Goal: Use online tool/utility: Utilize a website feature to perform a specific function

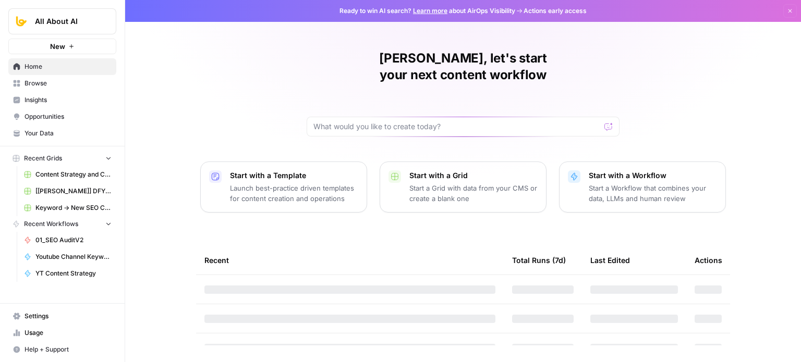
drag, startPoint x: 152, startPoint y: 141, endPoint x: 157, endPoint y: 176, distance: 34.7
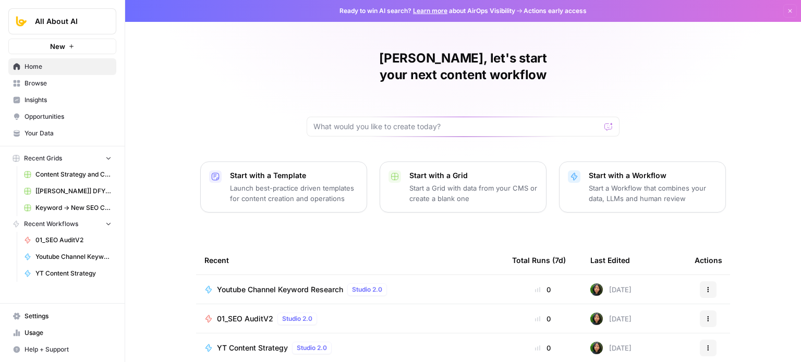
click at [288, 285] on span "Youtube Channel Keyword Research" at bounding box center [280, 290] width 126 height 10
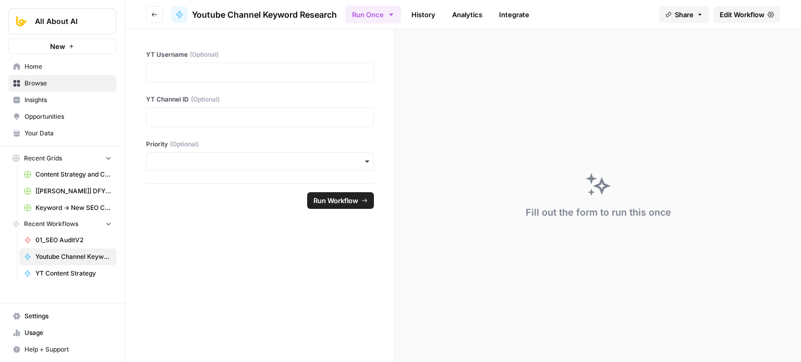
click at [720, 19] on span "Edit Workflow" at bounding box center [741, 14] width 45 height 10
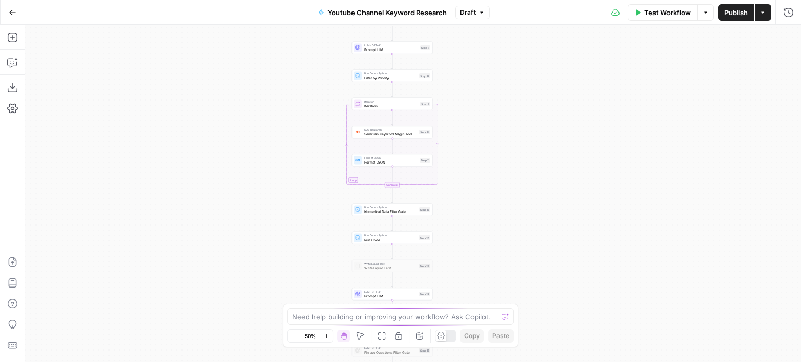
drag, startPoint x: 278, startPoint y: 161, endPoint x: 194, endPoint y: 5, distance: 177.7
click at [194, 5] on div "Go Back Youtube Channel Keyword Research Draft Test Workflow Options Publish Ac…" at bounding box center [400, 181] width 801 height 362
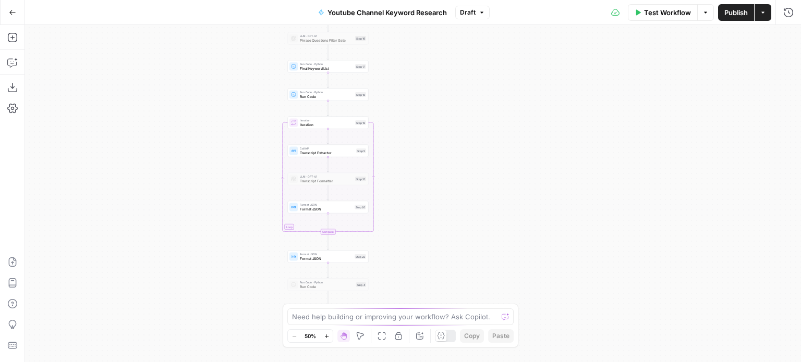
drag, startPoint x: 209, startPoint y: 104, endPoint x: 204, endPoint y: 158, distance: 53.9
click at [208, 79] on div "Workflow Set Inputs Inputs Workflow Workflow Step 29 Call API Call API Step 2 C…" at bounding box center [413, 193] width 776 height 337
drag, startPoint x: 202, startPoint y: 179, endPoint x: 199, endPoint y: 116, distance: 63.6
click at [198, 92] on div "Workflow Set Inputs Inputs Workflow Workflow Step 29 Call API Call API Step 2 C…" at bounding box center [413, 193] width 776 height 337
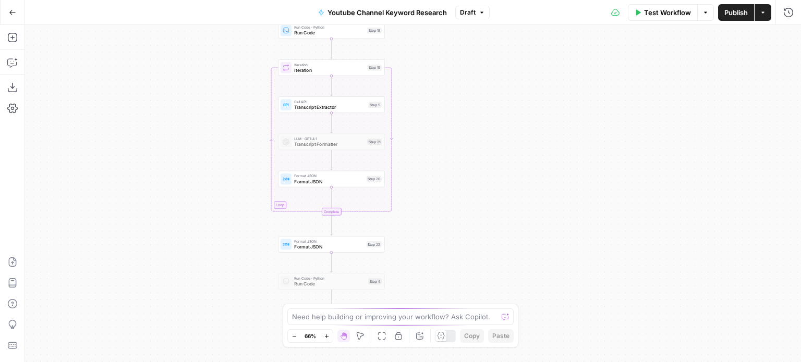
drag, startPoint x: 245, startPoint y: 71, endPoint x: 223, endPoint y: 172, distance: 103.5
click at [223, 172] on div "Workflow Set Inputs Inputs Workflow Workflow Step 29 Call API Call API Step 2 C…" at bounding box center [413, 193] width 776 height 337
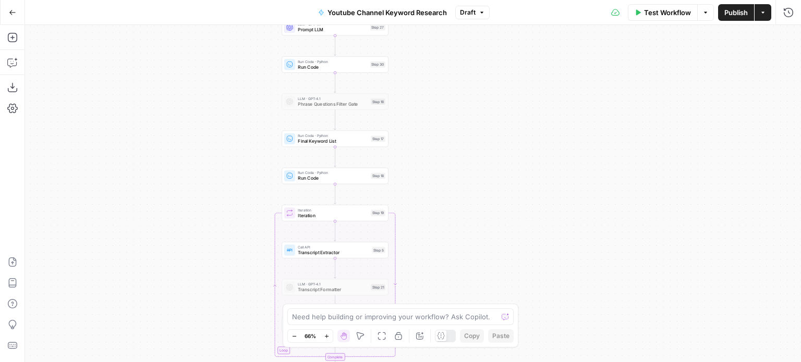
drag, startPoint x: 473, startPoint y: 160, endPoint x: 474, endPoint y: 195, distance: 36.0
click at [480, 212] on div "Workflow Set Inputs Inputs Workflow Workflow Step 29 Call API Call API Step 2 C…" at bounding box center [413, 193] width 776 height 337
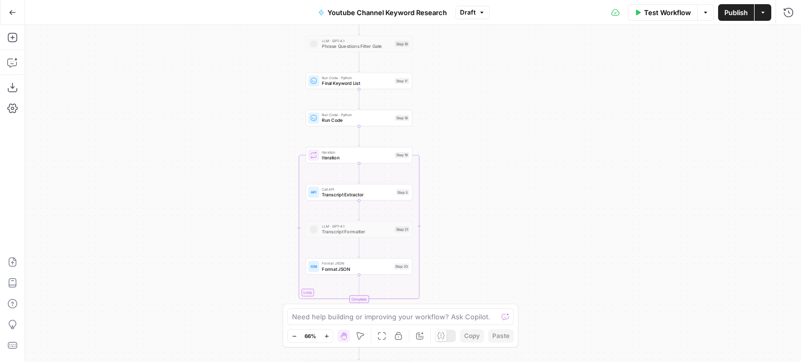
drag, startPoint x: 463, startPoint y: 93, endPoint x: 488, endPoint y: 298, distance: 206.4
click at [487, 22] on div "Go Back Youtube Channel Keyword Research Draft Test Workflow Options Publish Ac…" at bounding box center [400, 181] width 801 height 362
click at [794, 11] on button "Run History" at bounding box center [788, 12] width 17 height 17
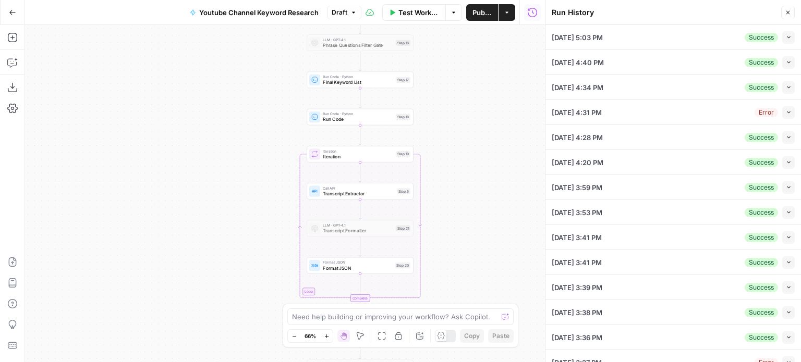
click at [787, 37] on icon "button" at bounding box center [788, 37] width 3 height 2
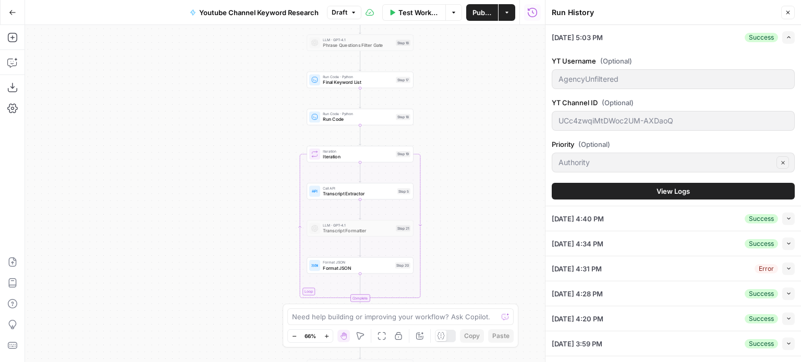
click at [667, 200] on div "YT Username (Optional) AgencyUnfiltered YT Channel ID (Optional) UCc4zwqiMtDWoc…" at bounding box center [672, 128] width 243 height 156
click at [669, 193] on span "View Logs" at bounding box center [672, 191] width 33 height 10
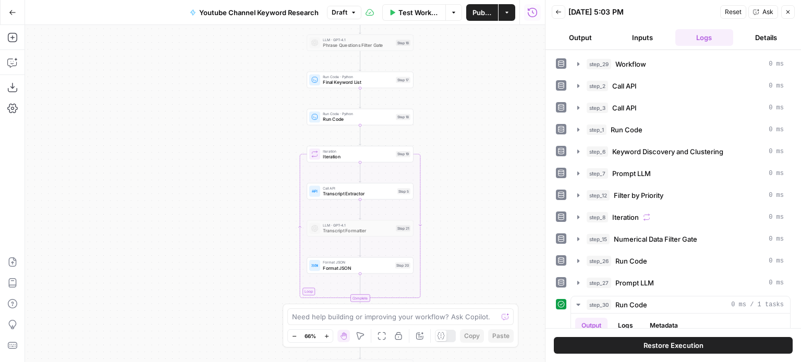
drag, startPoint x: 489, startPoint y: 228, endPoint x: 488, endPoint y: 152, distance: 76.6
click at [479, 156] on div "Workflow Set Inputs Inputs Workflow Workflow Step 29 Call API Call API Step 2 C…" at bounding box center [285, 193] width 520 height 337
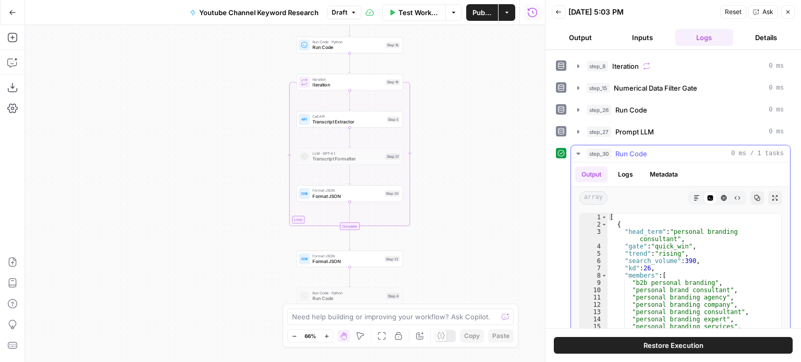
scroll to position [144, 0]
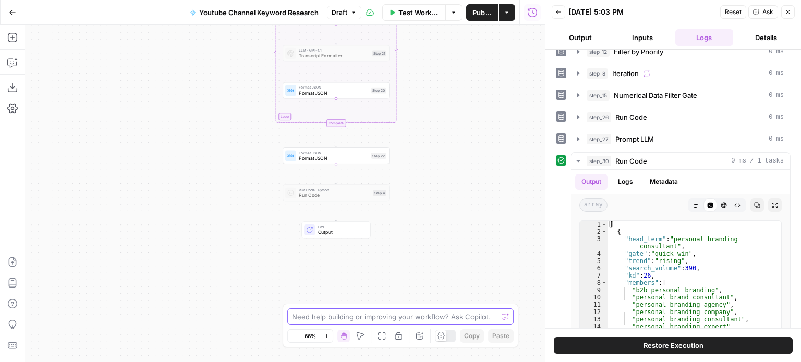
click at [482, 330] on body "All About AI New Home Browse Insights Opportunities Your Data Recent Grids Cont…" at bounding box center [400, 181] width 801 height 362
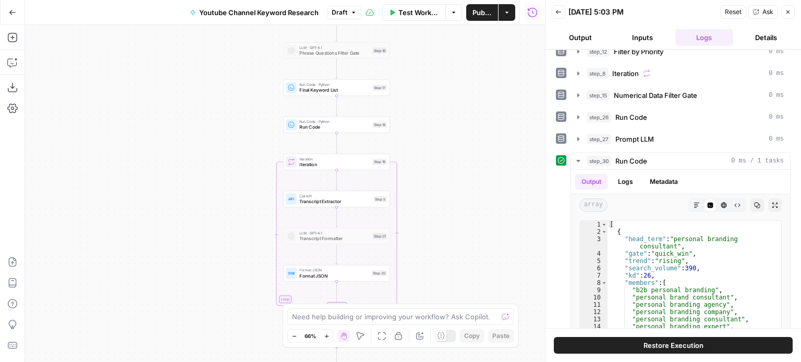
drag, startPoint x: 483, startPoint y: 283, endPoint x: 483, endPoint y: 257, distance: 25.0
click at [483, 317] on body "All About AI New Home Browse Insights Opportunities Your Data Recent Grids Cont…" at bounding box center [400, 181] width 801 height 362
drag, startPoint x: 467, startPoint y: 225, endPoint x: 461, endPoint y: 203, distance: 22.6
click at [468, 256] on div "Workflow Set Inputs Inputs Workflow Workflow Step 29 Call API Call API Step 2 C…" at bounding box center [285, 193] width 520 height 337
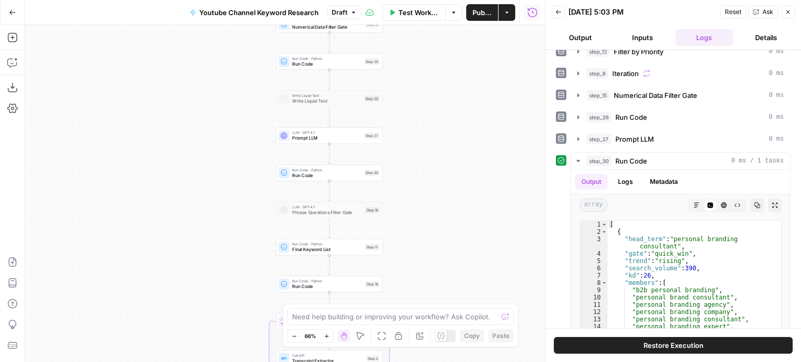
click at [451, 187] on div "Workflow Set Inputs Inputs Workflow Workflow Step 29 Call API Call API Step 2 C…" at bounding box center [285, 193] width 520 height 337
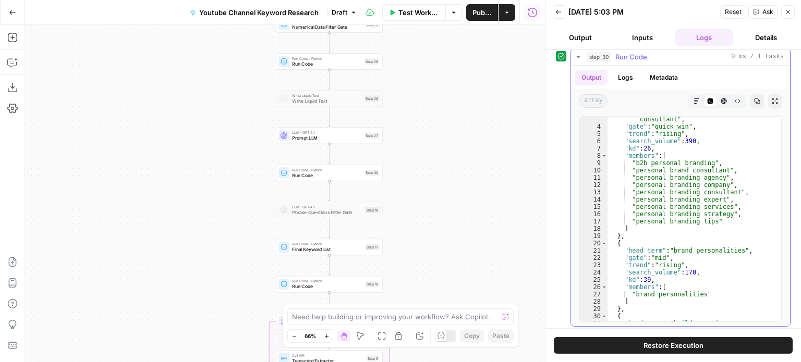
scroll to position [0, 0]
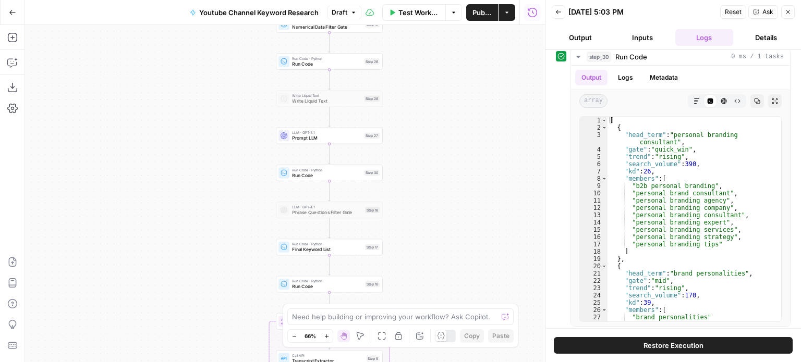
click at [658, 34] on button "Inputs" at bounding box center [643, 37] width 58 height 17
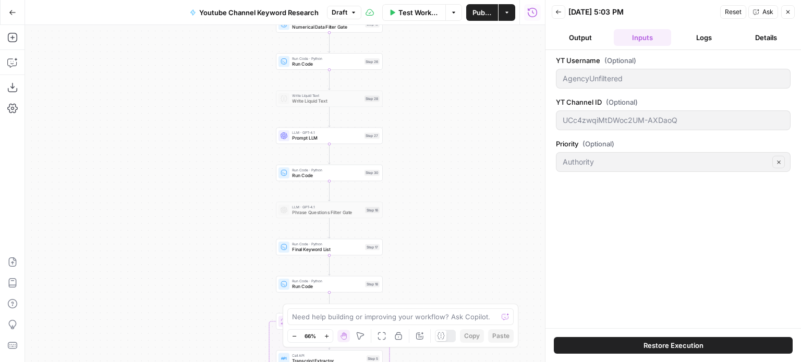
click at [692, 34] on button "Logs" at bounding box center [704, 37] width 58 height 17
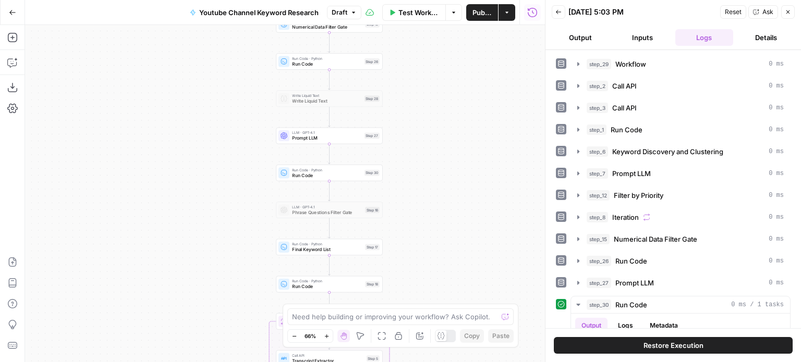
click at [580, 43] on button "Output" at bounding box center [580, 37] width 58 height 17
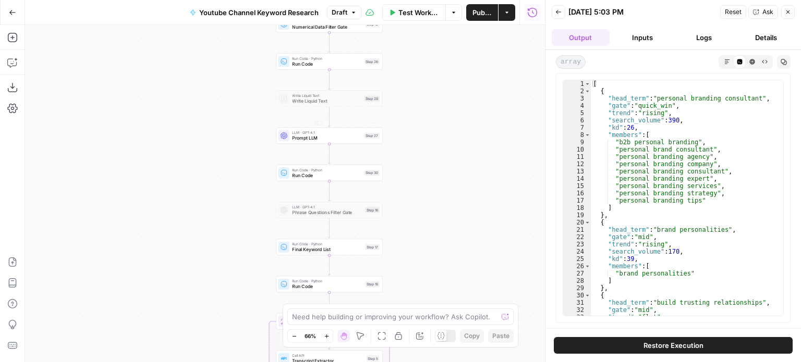
drag, startPoint x: 409, startPoint y: 177, endPoint x: 407, endPoint y: 218, distance: 41.2
click at [407, 219] on div "Workflow Set Inputs Inputs Workflow Workflow Step 29 Call API Call API Step 2 C…" at bounding box center [285, 193] width 520 height 337
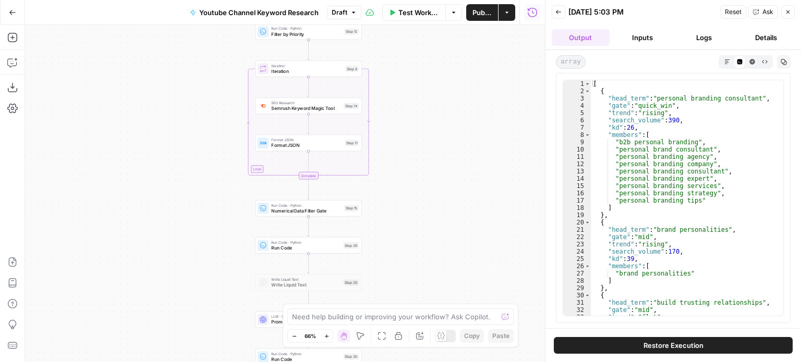
drag, startPoint x: 415, startPoint y: 202, endPoint x: 411, endPoint y: 223, distance: 21.8
click at [411, 231] on div "Workflow Set Inputs Inputs Workflow Workflow Step 29 Call API Call API Step 2 C…" at bounding box center [285, 193] width 520 height 337
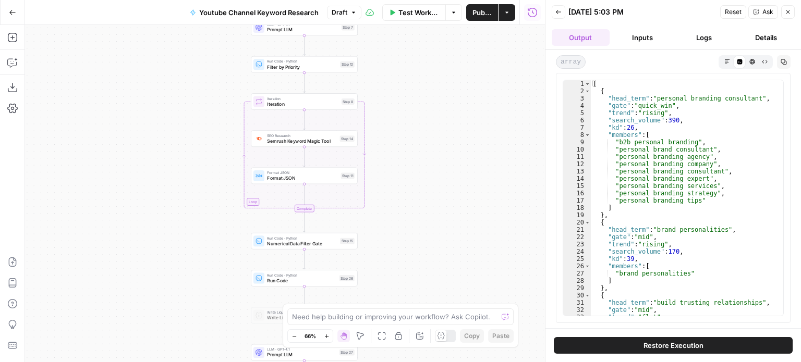
drag, startPoint x: 417, startPoint y: 196, endPoint x: 422, endPoint y: 201, distance: 6.6
click at [418, 213] on div "Workflow Set Inputs Inputs Workflow Workflow Step 29 Call API Call API Step 2 C…" at bounding box center [285, 193] width 520 height 337
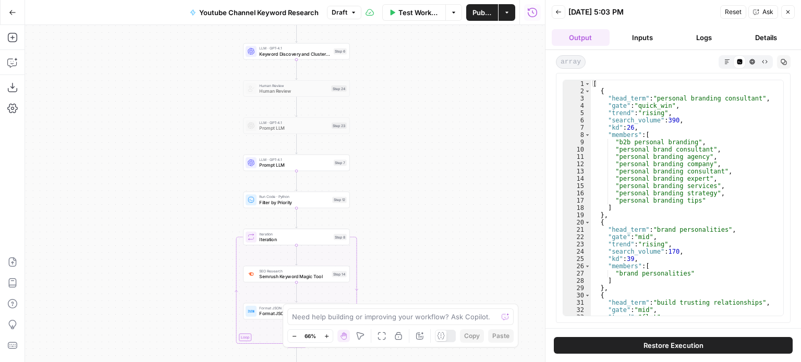
drag, startPoint x: 427, startPoint y: 144, endPoint x: 410, endPoint y: 93, distance: 53.4
click at [410, 94] on div "Workflow Set Inputs Inputs Workflow Workflow Step 29 Call API Call API Step 2 C…" at bounding box center [285, 193] width 520 height 337
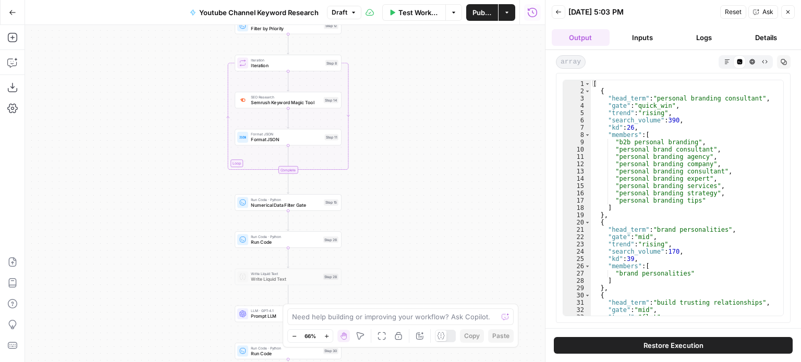
drag, startPoint x: 415, startPoint y: 202, endPoint x: 421, endPoint y: 152, distance: 50.4
click at [421, 152] on div "Workflow Set Inputs Inputs Workflow Workflow Step 29 Call API Call API Step 2 C…" at bounding box center [285, 193] width 520 height 337
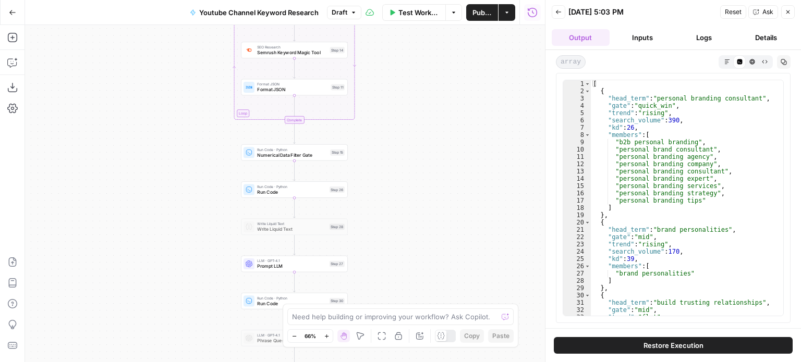
click at [286, 156] on span "Numerical Data Filter Gate" at bounding box center [292, 155] width 70 height 7
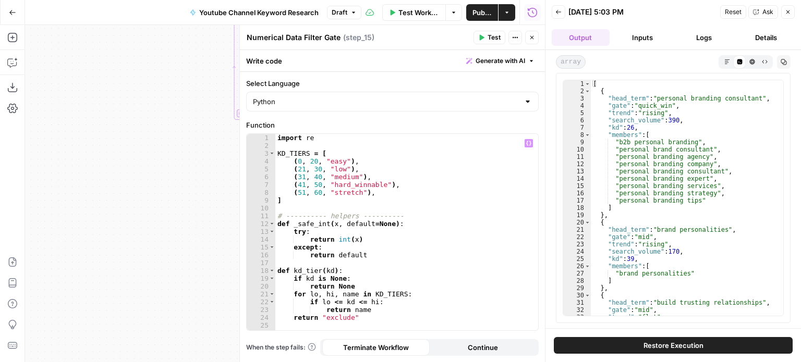
drag, startPoint x: 152, startPoint y: 125, endPoint x: 57, endPoint y: 141, distance: 96.7
click at [51, 141] on div "Workflow Set Inputs Inputs Workflow Workflow Step 29 Call API Call API Step 2 C…" at bounding box center [285, 193] width 520 height 337
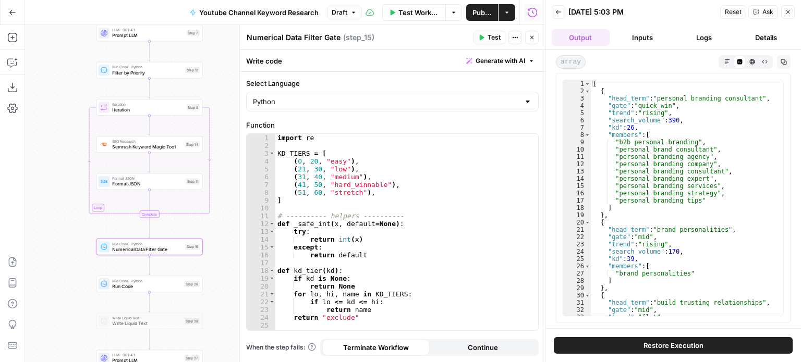
drag, startPoint x: 68, startPoint y: 97, endPoint x: 35, endPoint y: 148, distance: 60.3
click at [25, 154] on div "Workflow Set Inputs Inputs Workflow Workflow Step 29 Call API Call API Step 2 C…" at bounding box center [285, 193] width 520 height 337
click at [653, 36] on button "Inputs" at bounding box center [643, 37] width 58 height 17
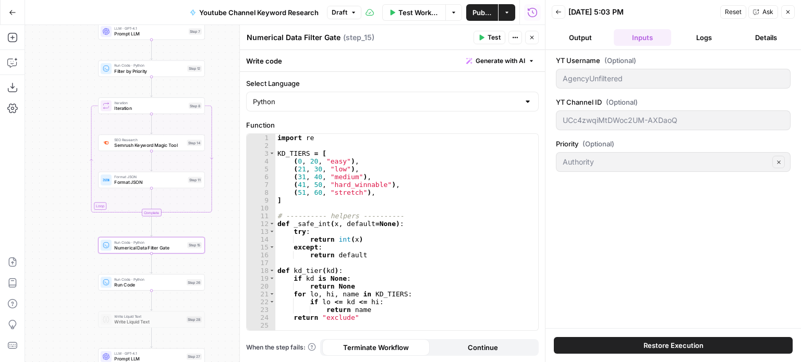
click at [558, 13] on icon "button" at bounding box center [558, 12] width 6 height 6
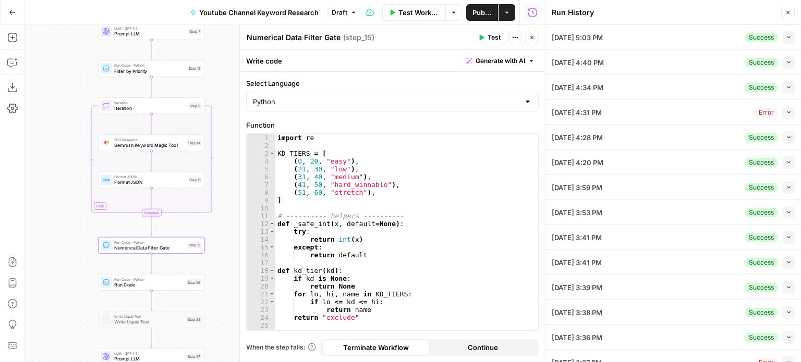
click at [788, 10] on icon "button" at bounding box center [787, 12] width 6 height 6
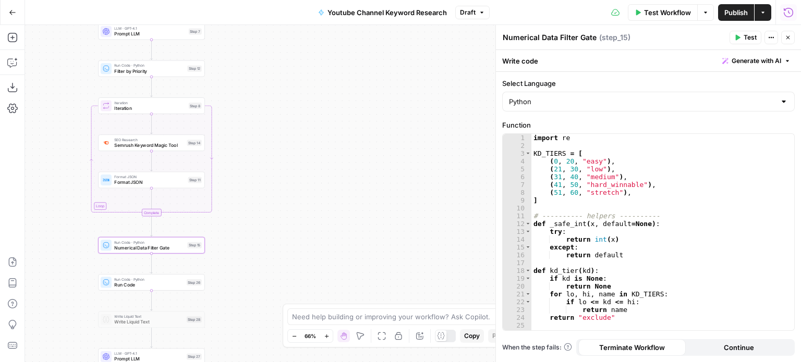
click at [789, 12] on icon "button" at bounding box center [788, 12] width 10 height 10
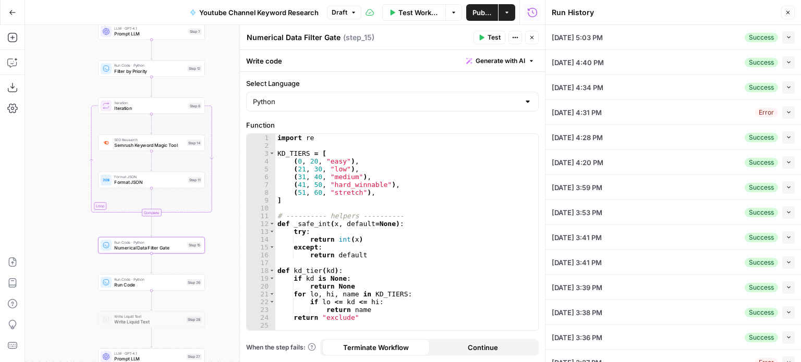
click at [782, 41] on button "Collapse" at bounding box center [788, 37] width 13 height 13
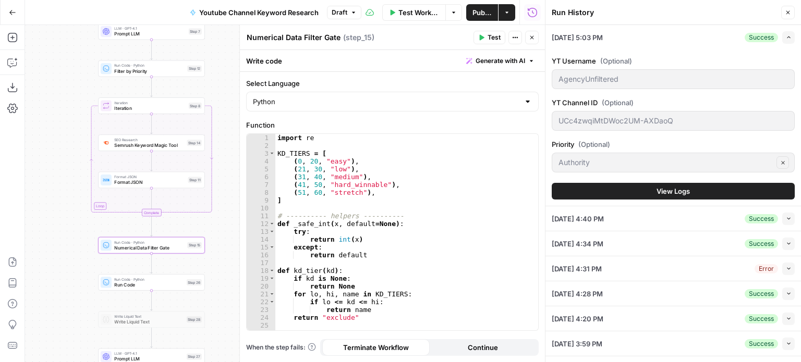
click at [646, 191] on button "View Logs" at bounding box center [672, 191] width 243 height 17
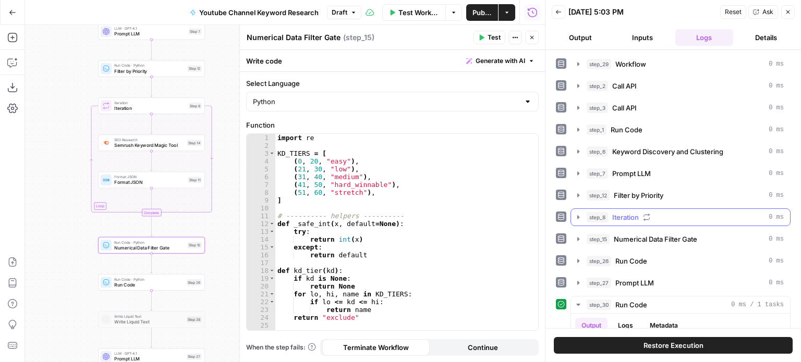
click at [649, 214] on icon "button" at bounding box center [646, 217] width 7 height 7
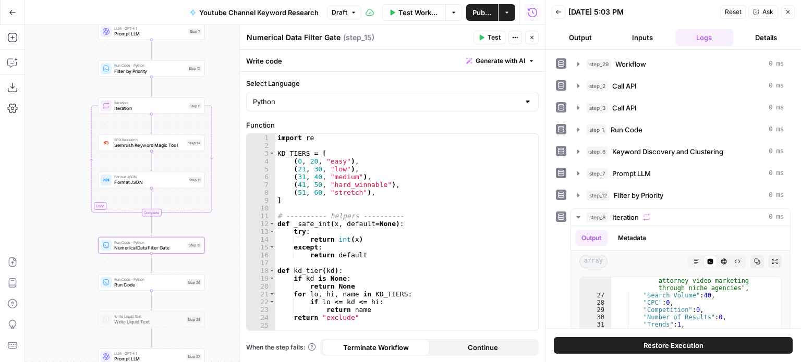
click at [529, 38] on icon "button" at bounding box center [532, 37] width 6 height 6
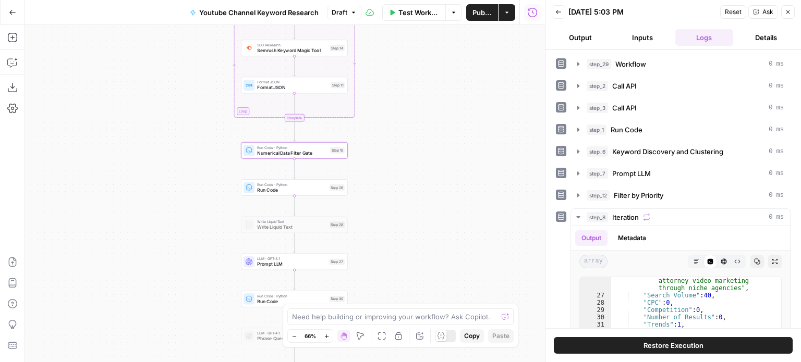
drag, startPoint x: 430, startPoint y: 106, endPoint x: 444, endPoint y: 87, distance: 23.8
click at [450, 83] on div "Workflow Set Inputs Inputs Workflow Workflow Step 29 Call API Call API Step 2 C…" at bounding box center [285, 193] width 520 height 337
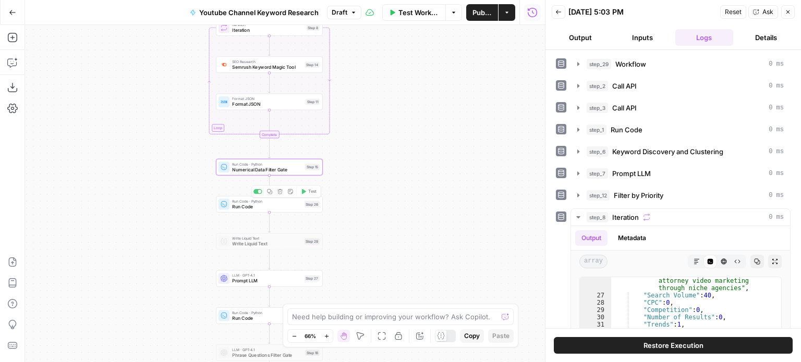
drag, startPoint x: 170, startPoint y: 216, endPoint x: 195, endPoint y: 276, distance: 64.3
click at [150, 251] on div "Workflow Set Inputs Inputs Workflow Workflow Step 29 Call API Call API Step 2 C…" at bounding box center [285, 193] width 520 height 337
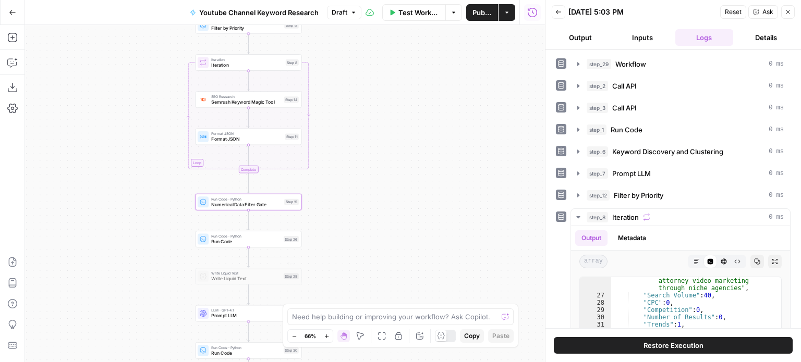
click at [237, 315] on span "Prompt LLM" at bounding box center [245, 316] width 69 height 7
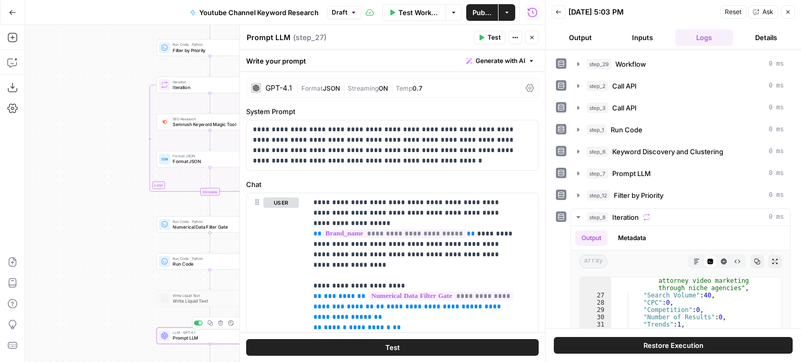
drag, startPoint x: 132, startPoint y: 76, endPoint x: 78, endPoint y: 103, distance: 61.3
click at [78, 103] on div "Workflow Set Inputs Inputs Workflow Workflow Step 29 Call API Call API Step 2 C…" at bounding box center [285, 193] width 520 height 337
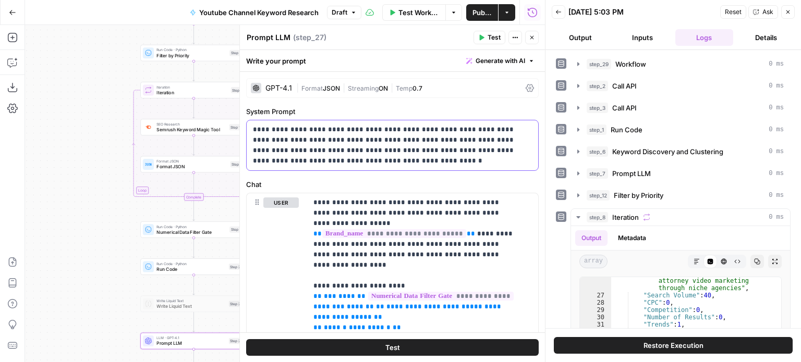
click at [378, 167] on div "**********" at bounding box center [392, 145] width 291 height 50
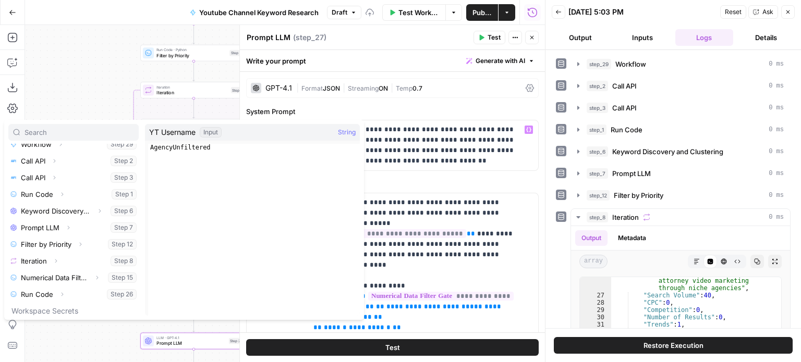
scroll to position [128, 0]
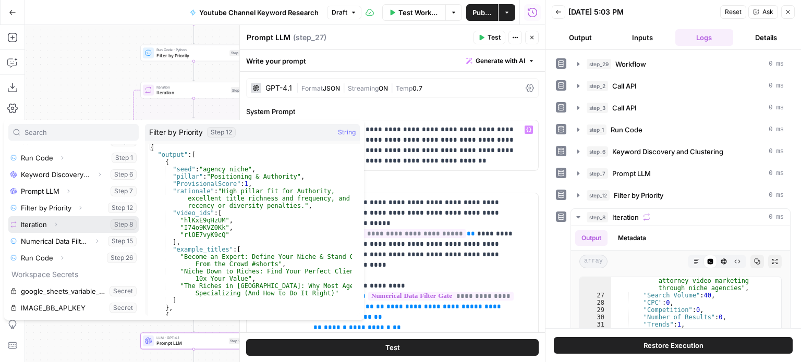
click at [56, 222] on icon "button" at bounding box center [56, 225] width 6 height 6
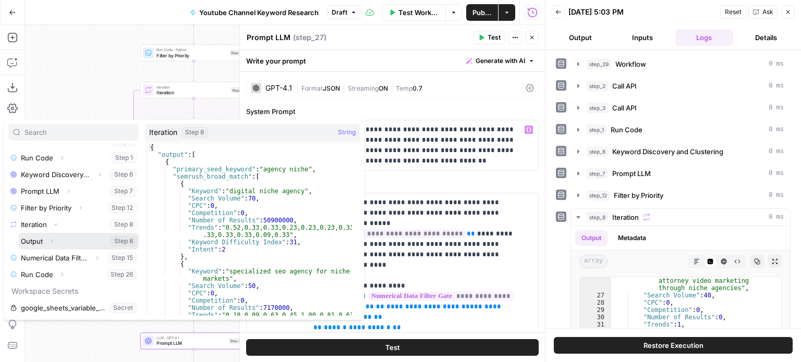
click at [51, 244] on icon "button" at bounding box center [51, 241] width 6 height 6
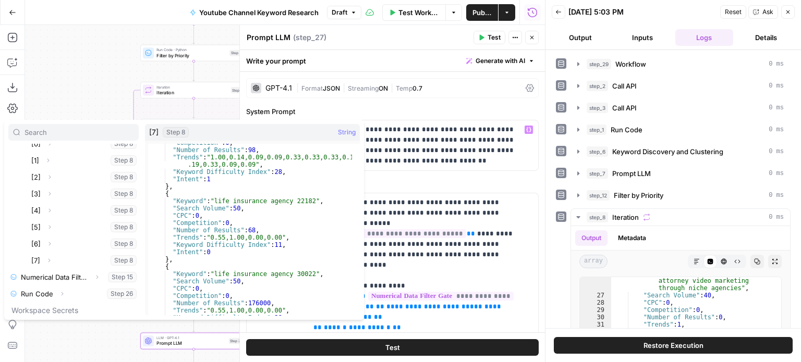
scroll to position [8052, 0]
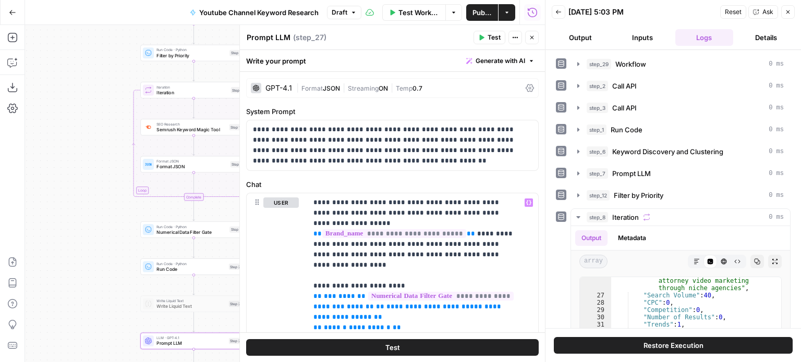
click at [528, 35] on button "Close" at bounding box center [532, 38] width 14 height 14
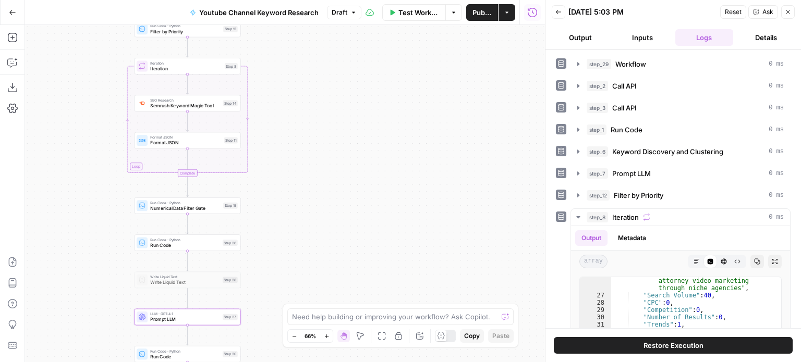
drag, startPoint x: 284, startPoint y: 277, endPoint x: 261, endPoint y: 279, distance: 23.1
click at [261, 279] on div "Workflow Set Inputs Inputs Workflow Workflow Step 29 Call API Call API Step 2 C…" at bounding box center [285, 193] width 520 height 337
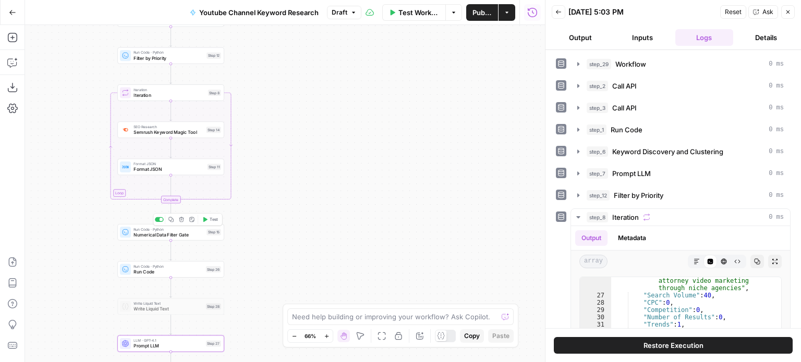
click at [198, 231] on span "Numerical Data Filter Gate" at bounding box center [168, 234] width 70 height 7
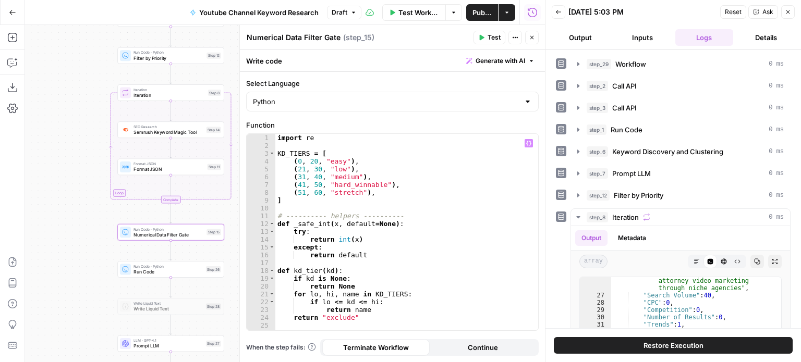
type textarea "*******"
click at [404, 247] on div "import re KD_TIERS = [ ( 0 , 20 , "easy" ) , ( 21 , 30 , "low" ) , ( 31 , 40 , …" at bounding box center [402, 240] width 255 height 213
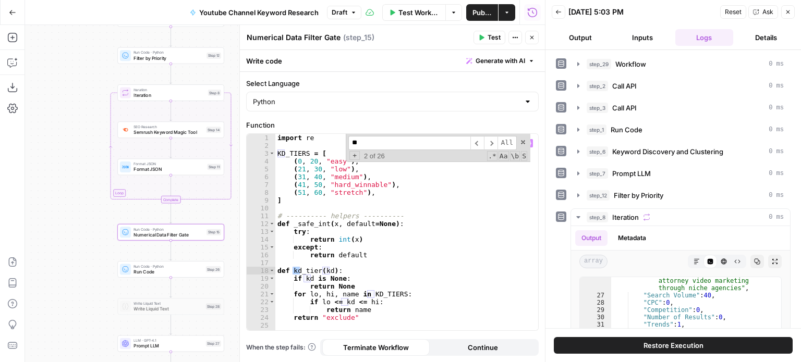
scroll to position [31, 0]
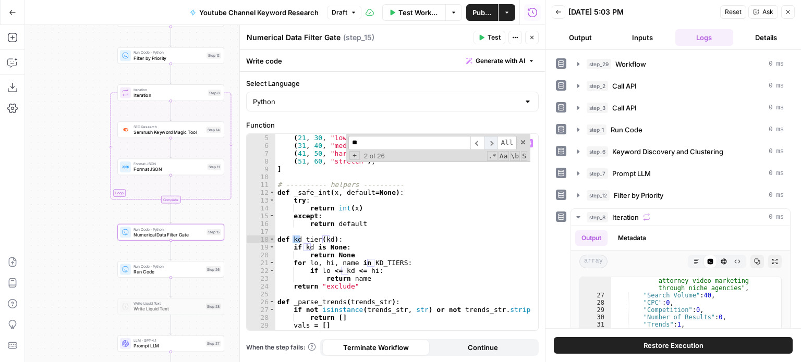
type input "**"
click at [491, 143] on span "​" at bounding box center [491, 143] width 14 height 14
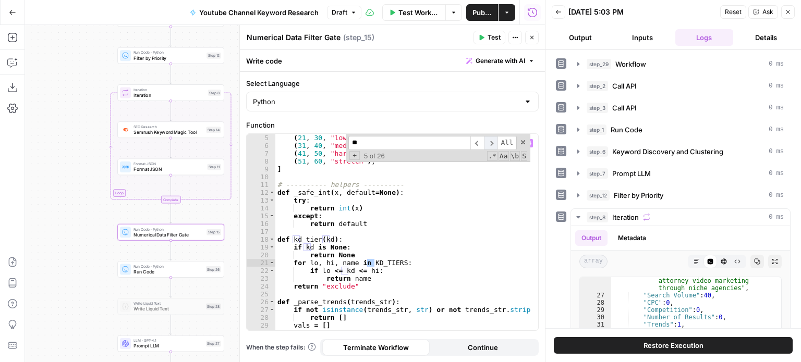
click at [491, 143] on span "​" at bounding box center [491, 143] width 14 height 14
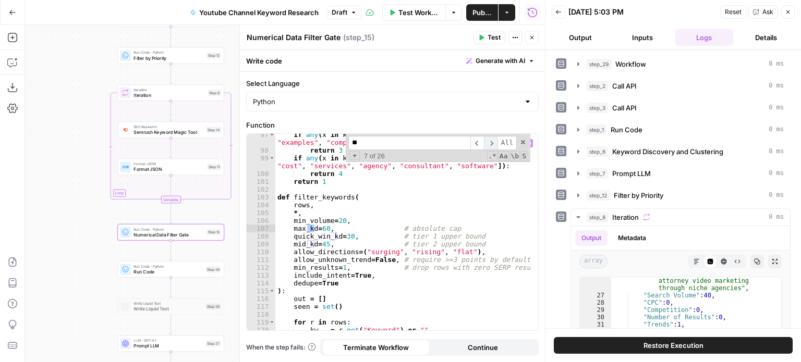
scroll to position [769, 0]
click at [491, 143] on span "​" at bounding box center [491, 143] width 14 height 14
click at [325, 228] on div "if any ( x in kw for x in [ "best" , "top" , "vs" , "review" , "examples" , "co…" at bounding box center [402, 241] width 255 height 220
click at [438, 205] on div "if any ( x in kw for x in [ "best" , "top" , "vs" , "review" , "examples" , "co…" at bounding box center [402, 241] width 255 height 220
click at [434, 222] on div "if any ( x in kw for x in [ "best" , "top" , "vs" , "review" , "examples" , "co…" at bounding box center [402, 241] width 255 height 220
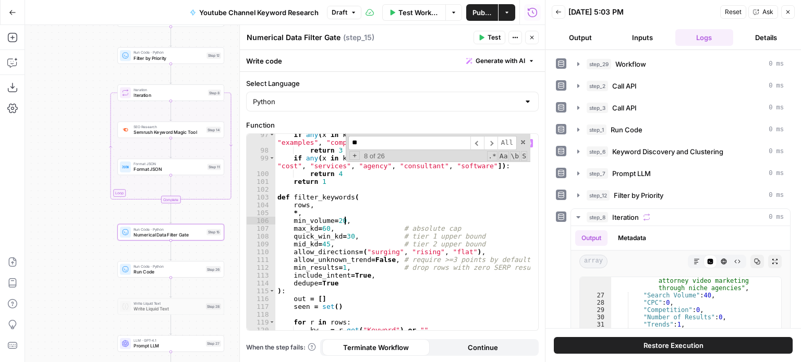
click at [379, 241] on div "if any ( x in kw for x in [ "best" , "top" , "vs" , "review" , "examples" , "co…" at bounding box center [402, 241] width 255 height 220
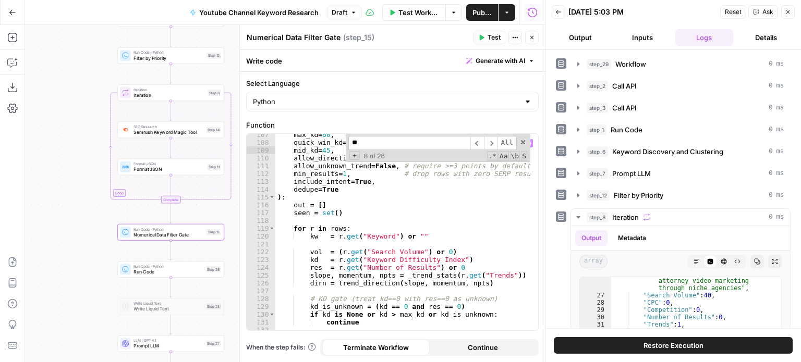
scroll to position [863, 0]
click at [690, 209] on button "step_8 Iteration 0 ms" at bounding box center [680, 217] width 219 height 17
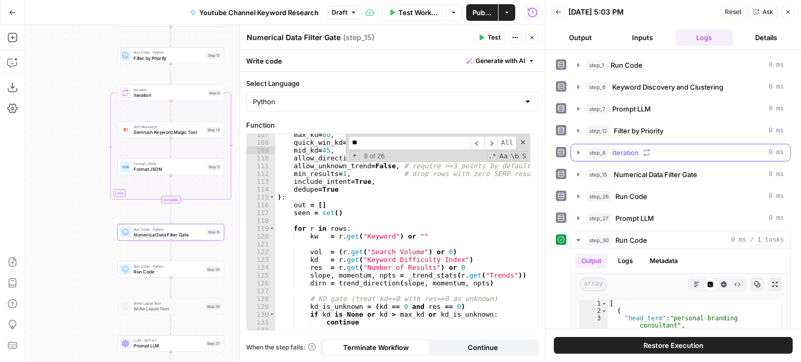
scroll to position [104, 0]
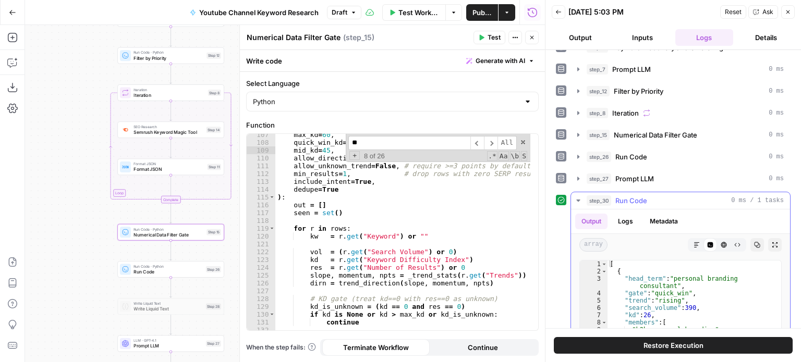
click at [633, 197] on span "Run Code" at bounding box center [631, 200] width 32 height 10
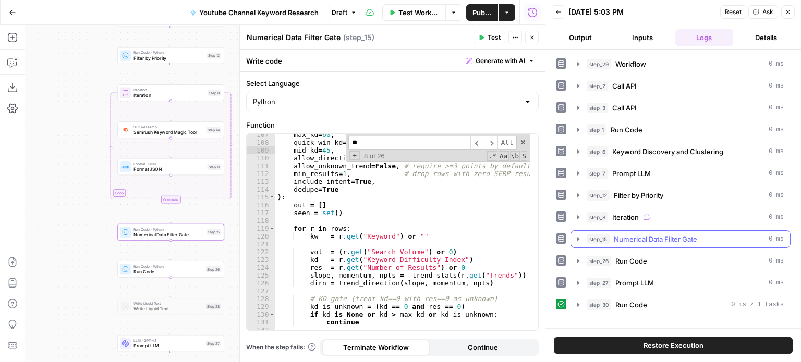
click at [653, 235] on span "Numerical Data Filter Gate" at bounding box center [655, 239] width 83 height 10
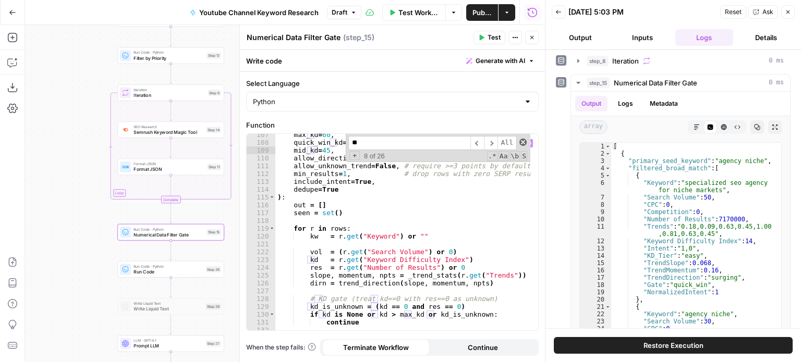
click at [523, 140] on span at bounding box center [522, 142] width 7 height 7
click at [498, 192] on div "max_kd = 60 , # absolute cap quick_win_kd = 30 , # tier 1 upper bound mid_kd = …" at bounding box center [402, 237] width 255 height 213
type textarea "**********"
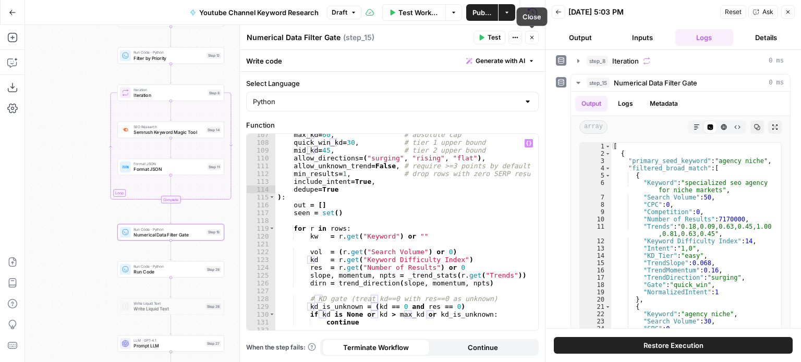
click at [533, 36] on icon "button" at bounding box center [532, 37] width 6 height 6
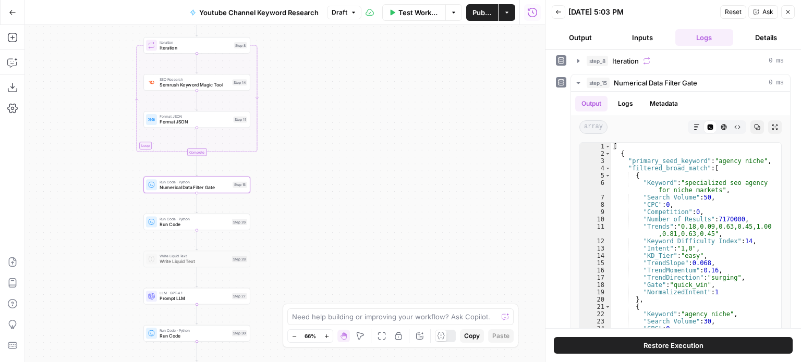
drag, startPoint x: 367, startPoint y: 190, endPoint x: 393, endPoint y: 150, distance: 47.6
click at [384, 150] on div "Workflow Set Inputs Inputs Workflow Workflow Step 29 Call API Call API Step 2 C…" at bounding box center [285, 193] width 520 height 337
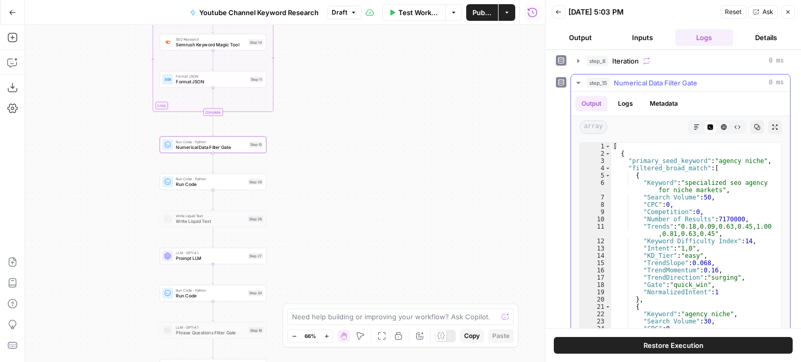
click at [648, 83] on span "Numerical Data Filter Gate" at bounding box center [655, 83] width 83 height 10
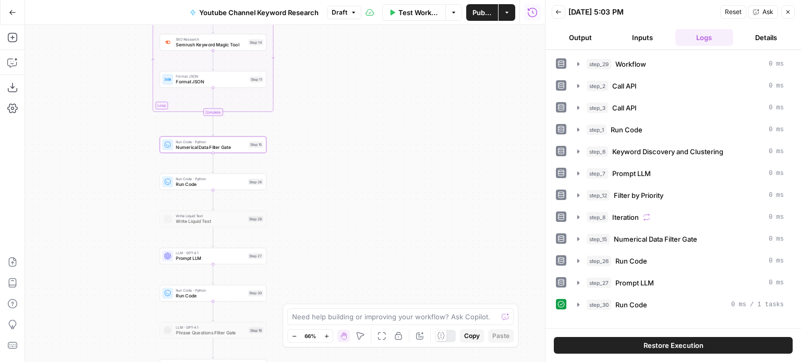
click at [656, 264] on button "step_26 Run Code 0 ms" at bounding box center [680, 261] width 219 height 17
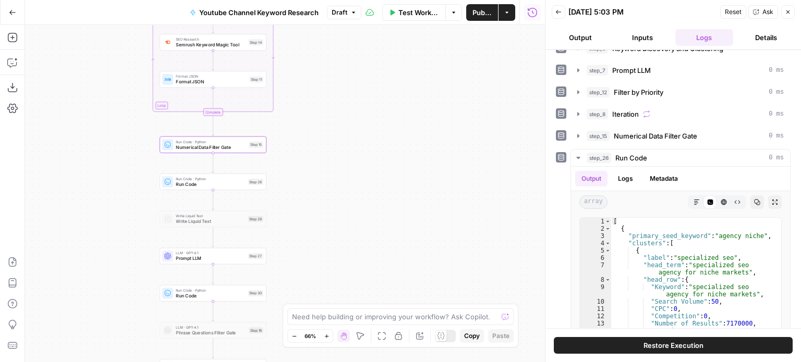
scroll to position [156, 0]
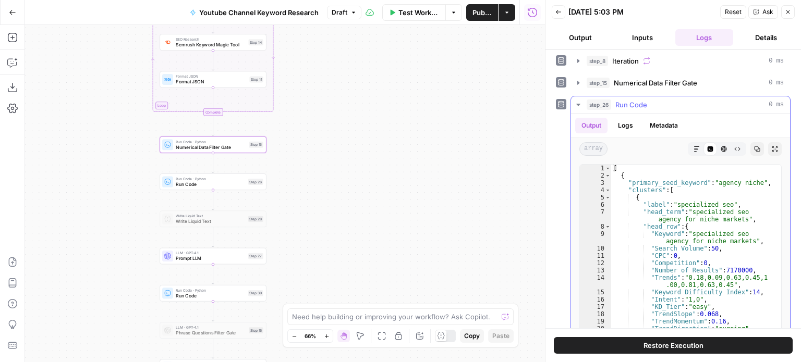
click at [616, 100] on span "Run Code" at bounding box center [631, 105] width 32 height 10
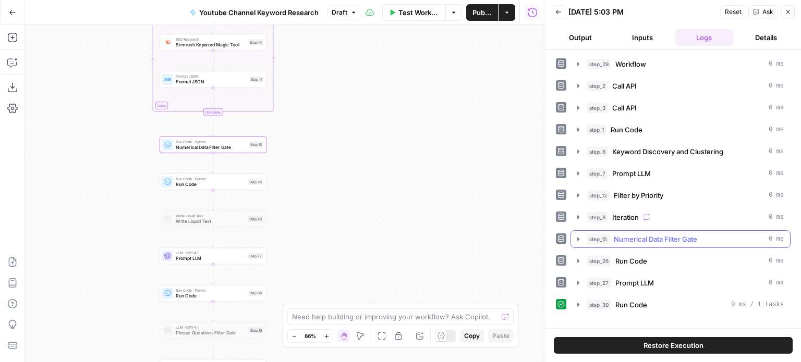
click at [636, 237] on span "Numerical Data Filter Gate" at bounding box center [655, 239] width 83 height 10
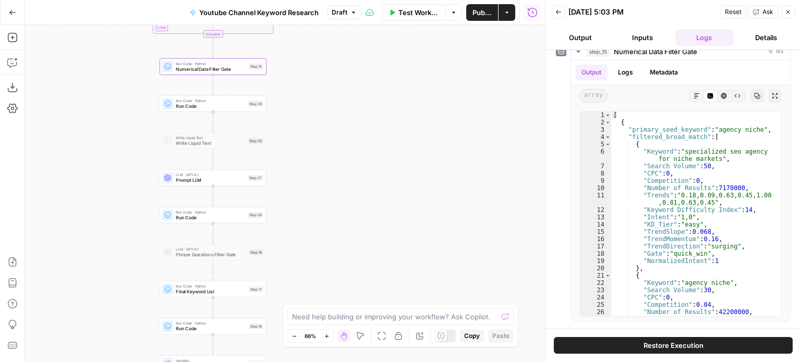
scroll to position [156, 0]
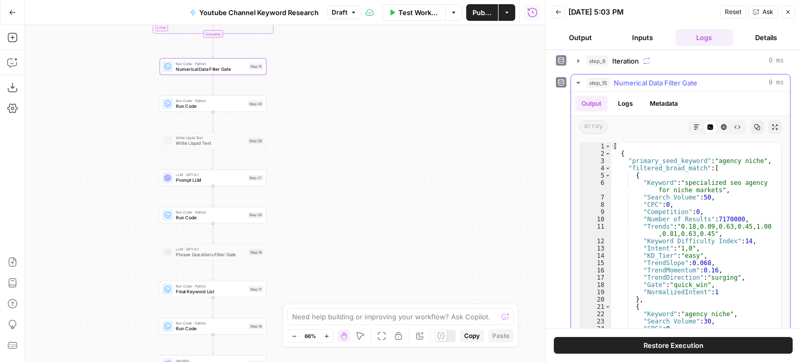
click at [609, 83] on span "step_15" at bounding box center [597, 83] width 23 height 10
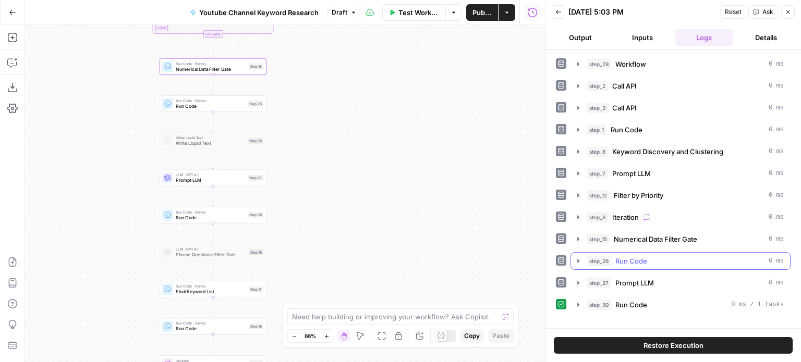
click at [633, 260] on span "Run Code" at bounding box center [631, 261] width 32 height 10
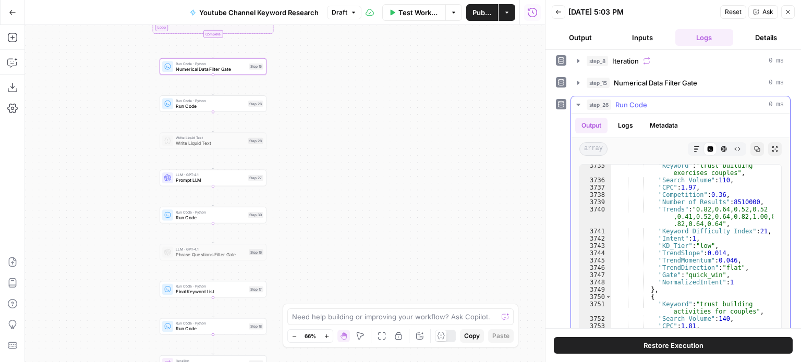
scroll to position [9358, 0]
click at [616, 100] on span "Run Code" at bounding box center [631, 105] width 32 height 10
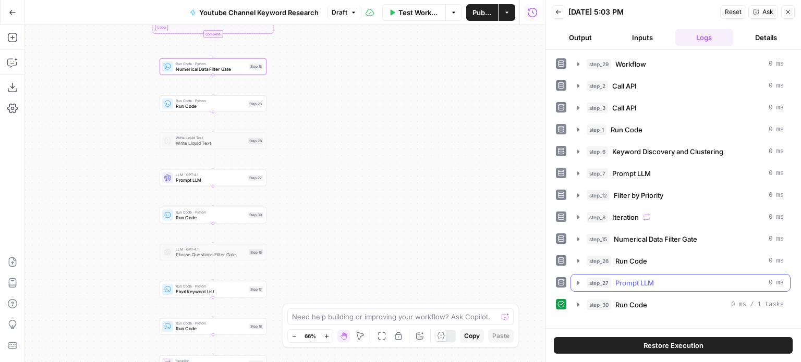
click at [645, 275] on button "step_27 Prompt LLM 0 ms" at bounding box center [680, 283] width 219 height 17
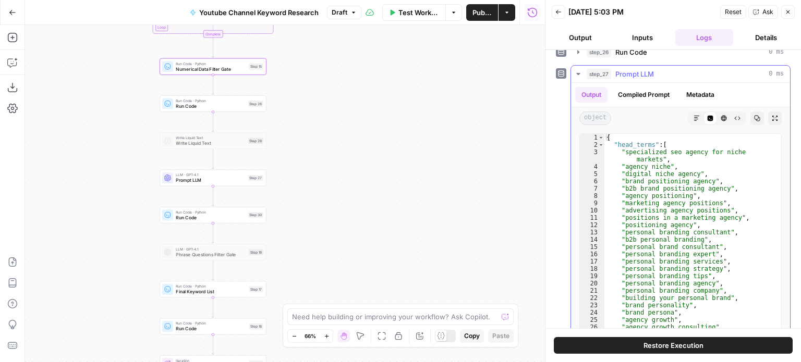
scroll to position [248, 0]
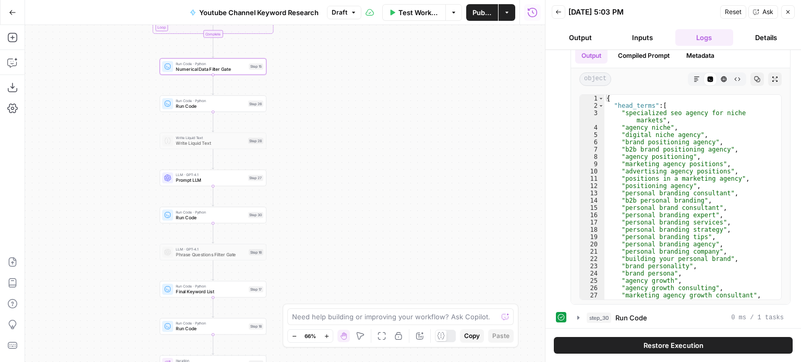
click at [639, 305] on div "step_29 Workflow 0 ms step_2 Call API 0 ms step_3 Call API 0 ms step_1 Run Code…" at bounding box center [673, 67] width 235 height 520
drag, startPoint x: 629, startPoint y: 306, endPoint x: 613, endPoint y: 299, distance: 17.7
click at [629, 310] on button "step_30 Run Code 0 ms / 1 tasks" at bounding box center [680, 318] width 219 height 17
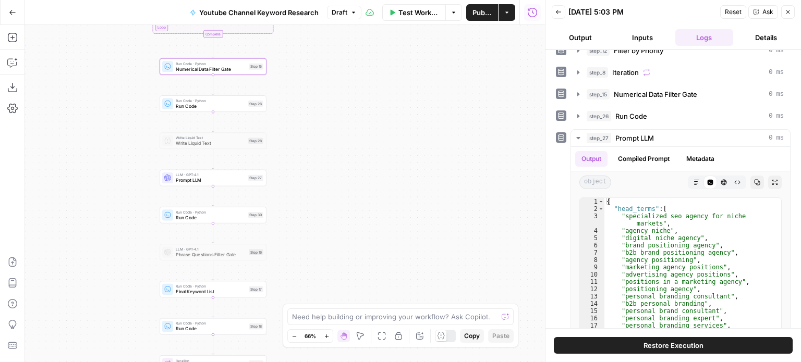
scroll to position [144, 0]
click at [637, 141] on span "Prompt LLM" at bounding box center [634, 139] width 39 height 10
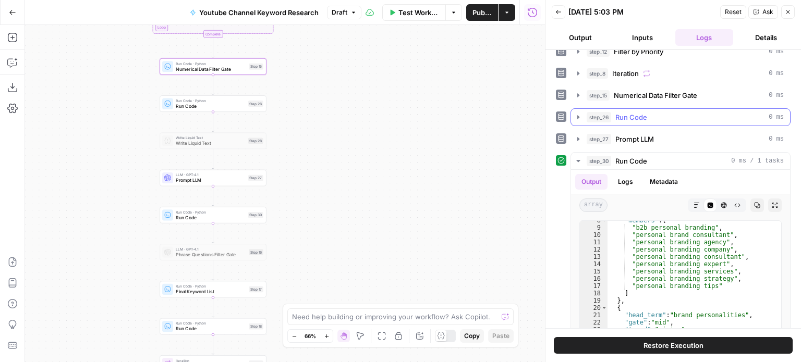
click at [649, 116] on div "step_26 Run Code 0 ms" at bounding box center [684, 117] width 197 height 10
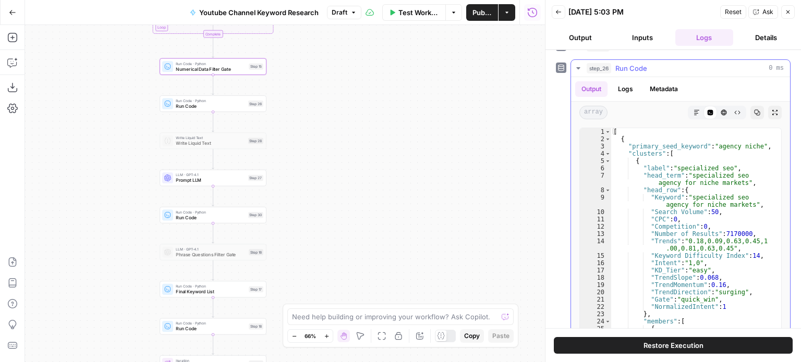
scroll to position [196, 0]
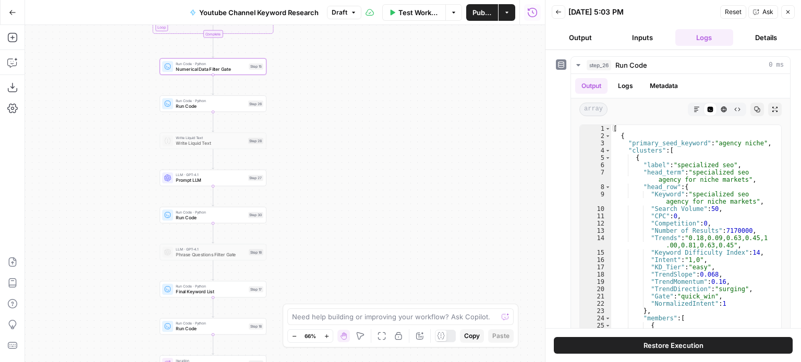
drag, startPoint x: 377, startPoint y: 135, endPoint x: 407, endPoint y: 169, distance: 45.5
click at [407, 169] on div "Workflow Set Inputs Inputs Workflow Workflow Step 29 Call API Call API Step 2 C…" at bounding box center [285, 193] width 520 height 337
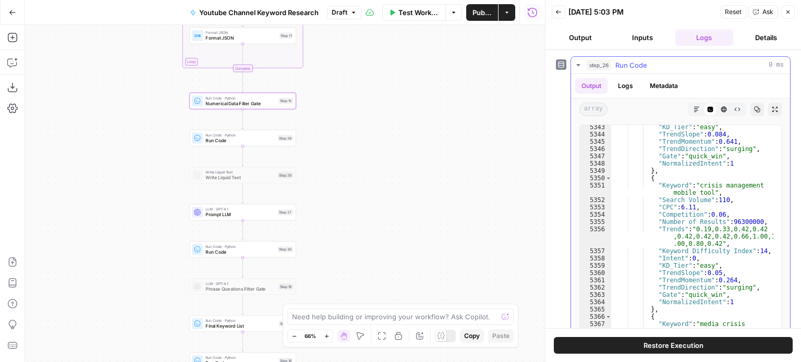
scroll to position [13319, 0]
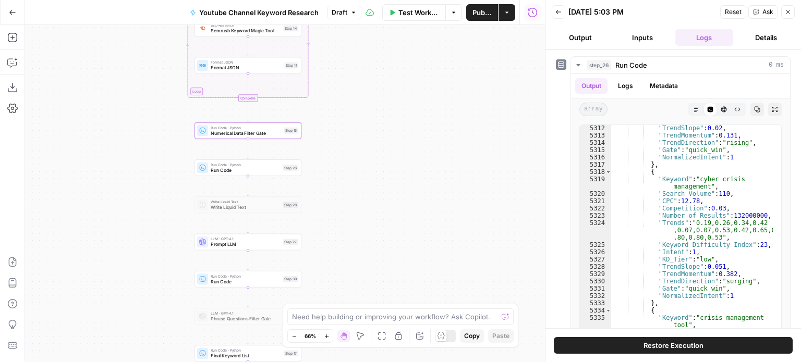
drag, startPoint x: 458, startPoint y: 139, endPoint x: 492, endPoint y: 231, distance: 98.0
click at [492, 231] on div "Workflow Set Inputs Inputs Workflow Workflow Step 29 Call API Call API Step 2 C…" at bounding box center [285, 193] width 520 height 337
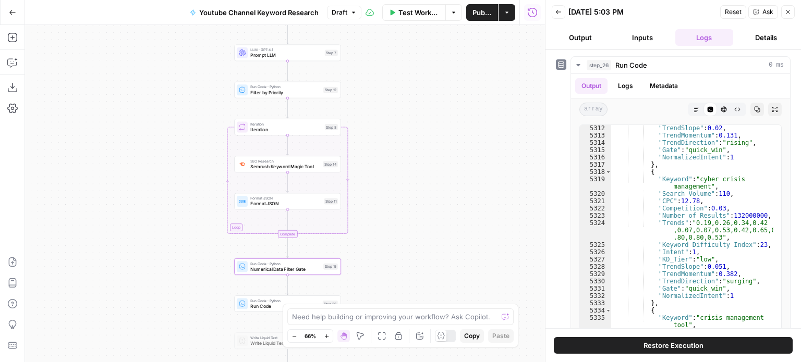
drag, startPoint x: 488, startPoint y: 84, endPoint x: 494, endPoint y: 129, distance: 45.7
click at [494, 129] on div "Workflow Set Inputs Inputs Workflow Workflow Step 29 Call API Call API Step 2 C…" at bounding box center [285, 193] width 520 height 337
drag, startPoint x: 429, startPoint y: 205, endPoint x: 430, endPoint y: 191, distance: 14.1
click at [429, 196] on div "Workflow Set Inputs Inputs Workflow Workflow Step 29 Call API Call API Step 2 C…" at bounding box center [285, 193] width 520 height 337
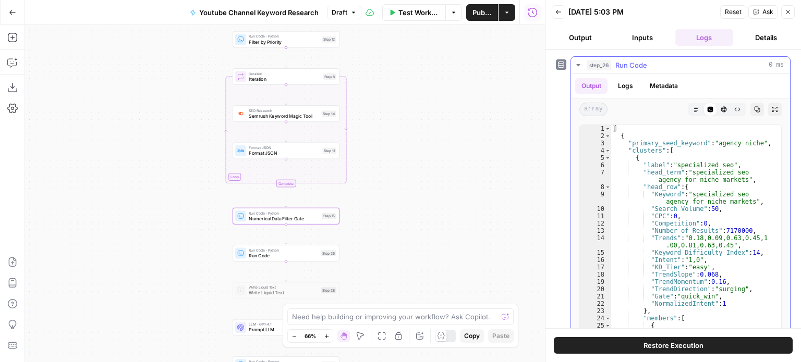
scroll to position [0, 0]
drag, startPoint x: 462, startPoint y: 215, endPoint x: 465, endPoint y: 210, distance: 6.3
click at [467, 208] on div "Workflow Set Inputs Inputs Workflow Workflow Step 29 Call API Call API Step 2 C…" at bounding box center [285, 193] width 520 height 337
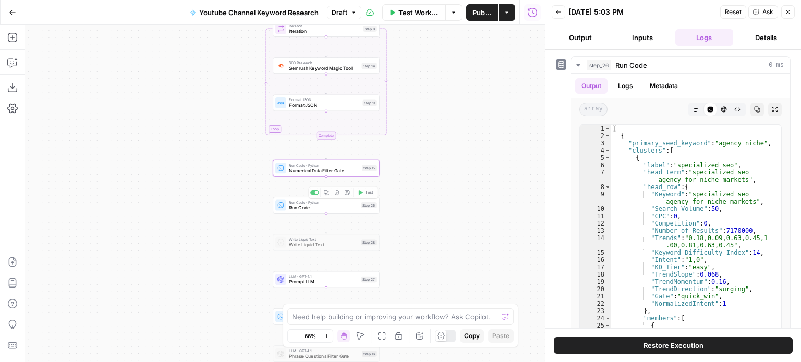
click at [335, 170] on span "Numerical Data Filter Gate" at bounding box center [324, 170] width 70 height 7
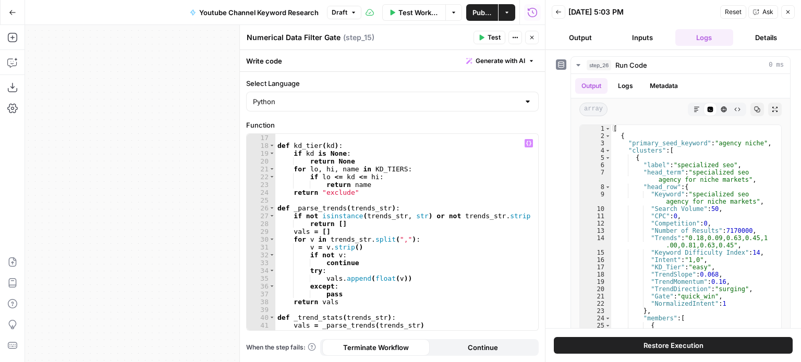
scroll to position [281, 0]
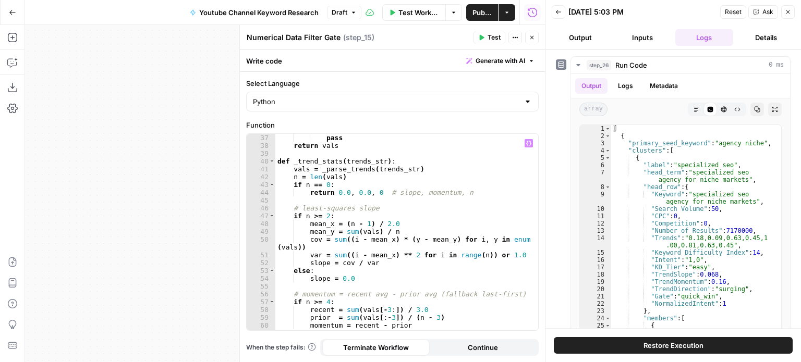
type textarea "**********"
click at [409, 235] on div "pass return vals def _trend_stats ( trends_str ) : vals = _parse_trends ( trend…" at bounding box center [402, 240] width 255 height 213
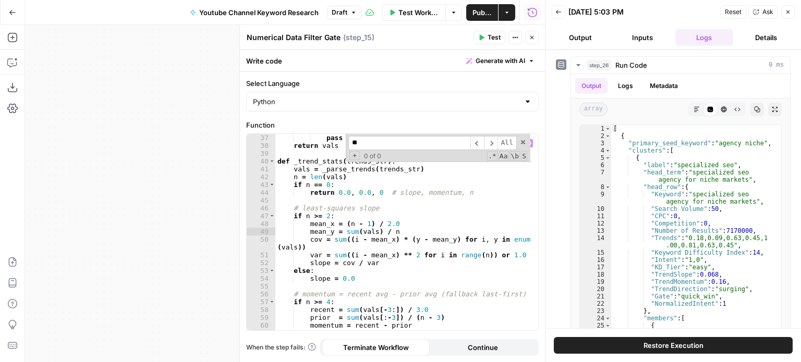
scroll to position [0, 0]
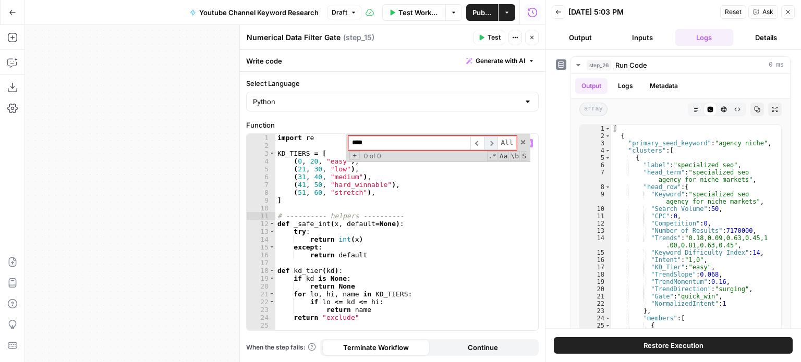
type input "****"
click at [496, 138] on span "​" at bounding box center [491, 143] width 14 height 14
click at [536, 38] on button "Close" at bounding box center [532, 38] width 14 height 14
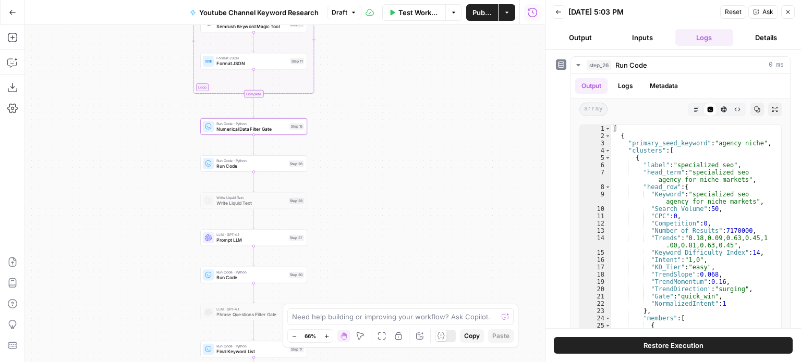
drag, startPoint x: 441, startPoint y: 226, endPoint x: 325, endPoint y: 198, distance: 119.1
click at [390, 193] on div "Workflow Set Inputs Inputs Workflow Workflow Step 29 Call API Call API Step 2 C…" at bounding box center [285, 193] width 520 height 337
click at [278, 166] on span "Run Code" at bounding box center [247, 164] width 69 height 7
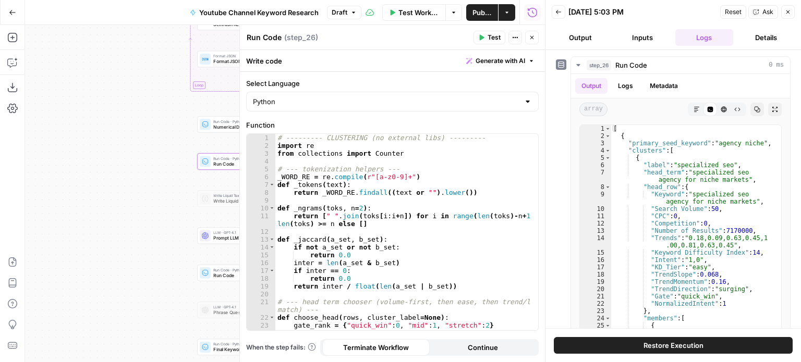
click at [365, 199] on div "# --------- CLUSTERING (no external libs) --------- import re from collections …" at bounding box center [402, 244] width 255 height 220
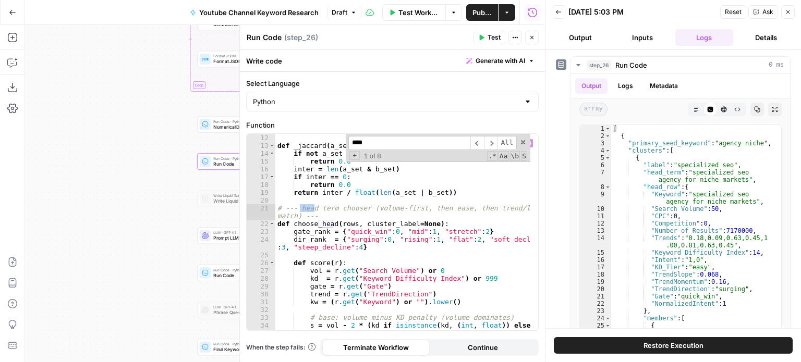
scroll to position [94, 0]
type input "****"
click at [523, 142] on span at bounding box center [522, 142] width 7 height 7
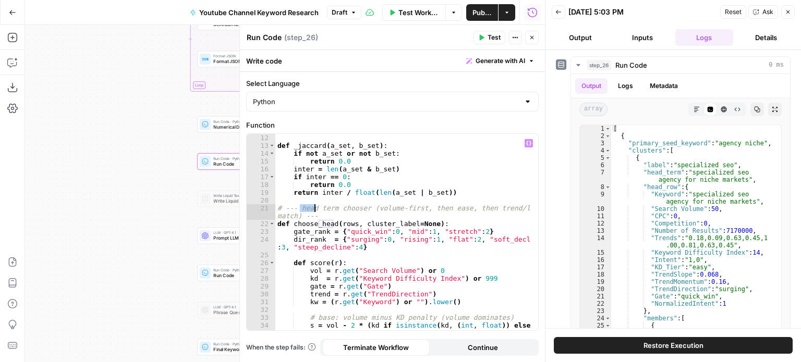
click at [439, 194] on div "def _jaccard ( a_set , b_set ) : if not a_set or not b_set : return 0.0 inter =…" at bounding box center [402, 240] width 255 height 213
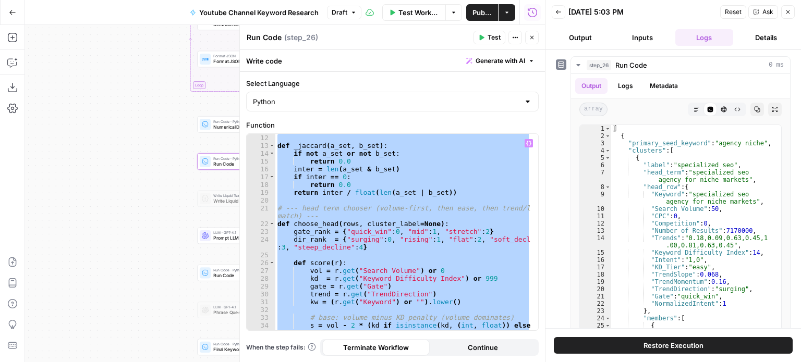
click at [448, 177] on div "def _jaccard ( a_set , b_set ) : if not a_set or not b_set : return 0.0 inter =…" at bounding box center [402, 232] width 255 height 197
type textarea "**********"
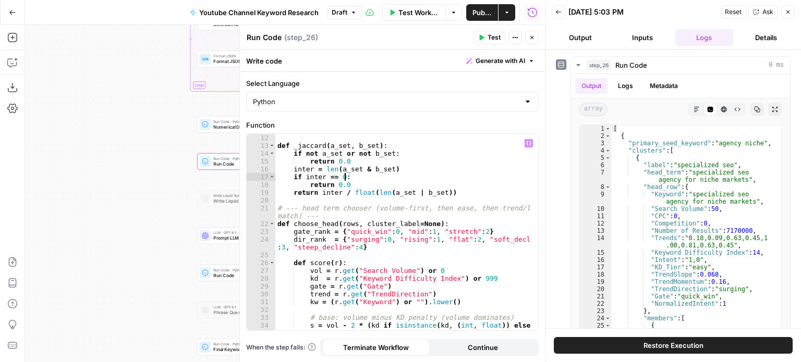
drag, startPoint x: 533, startPoint y: 35, endPoint x: 174, endPoint y: 166, distance: 381.6
click at [532, 35] on icon "button" at bounding box center [532, 37] width 6 height 6
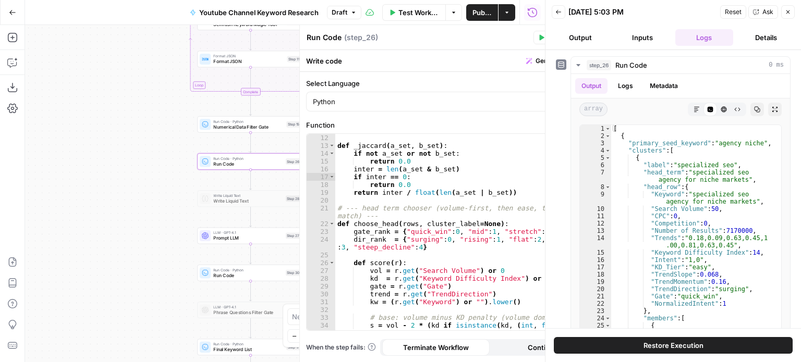
click at [114, 185] on div "Workflow Set Inputs Inputs Workflow Workflow Step 29 Call API Call API Step 2 C…" at bounding box center [285, 193] width 520 height 337
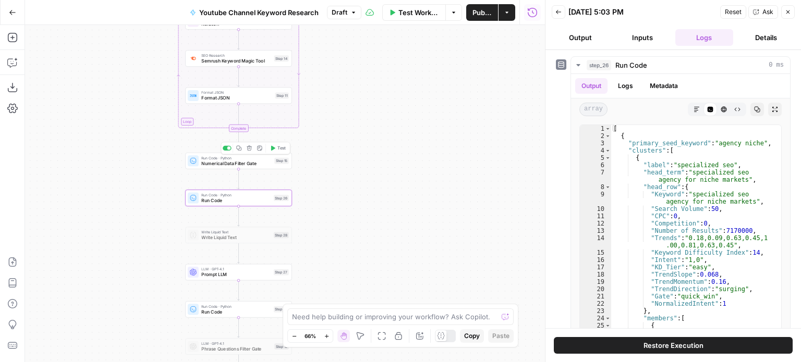
click at [228, 165] on span "Numerical Data Filter Gate" at bounding box center [236, 163] width 70 height 7
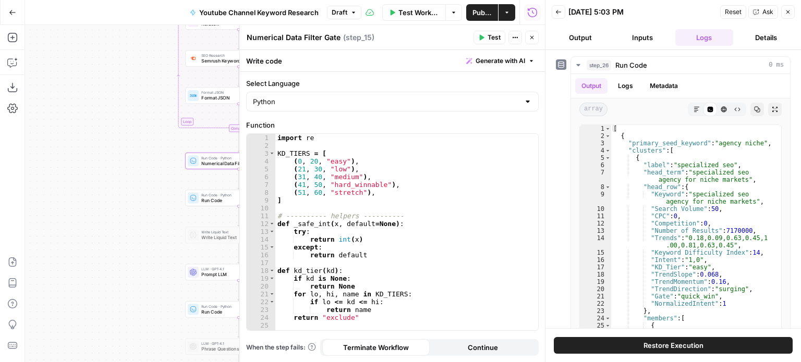
click at [525, 38] on button "Close" at bounding box center [532, 38] width 14 height 14
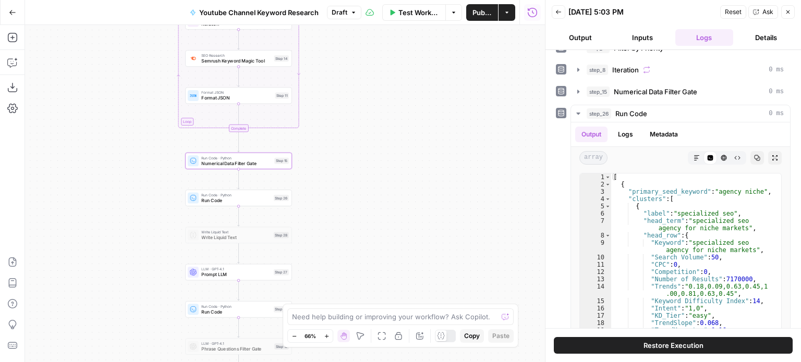
scroll to position [144, 0]
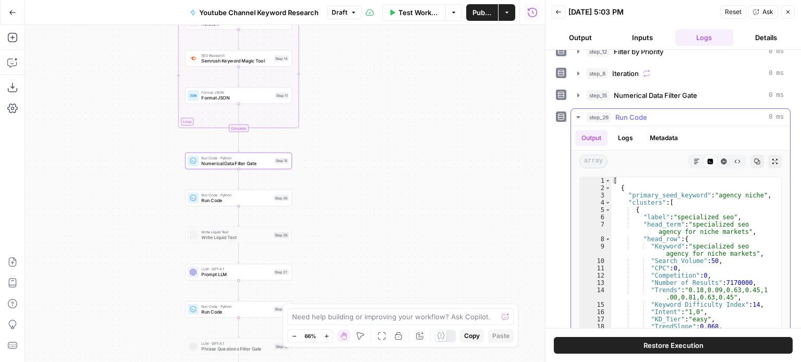
click at [623, 120] on button "step_26 Run Code 0 ms" at bounding box center [680, 117] width 219 height 17
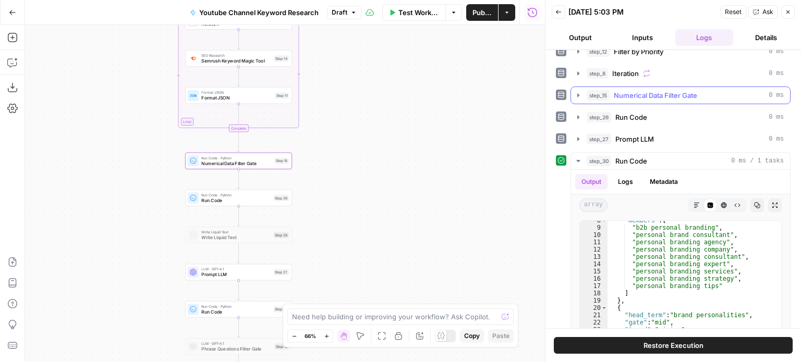
click at [668, 90] on span "Numerical Data Filter Gate" at bounding box center [655, 95] width 83 height 10
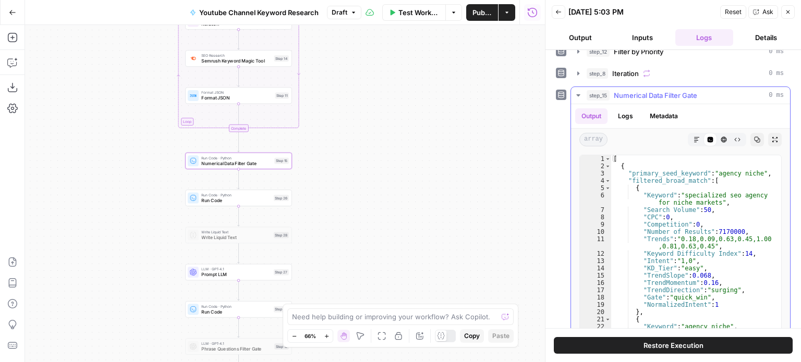
click at [754, 139] on icon "button" at bounding box center [757, 140] width 6 height 6
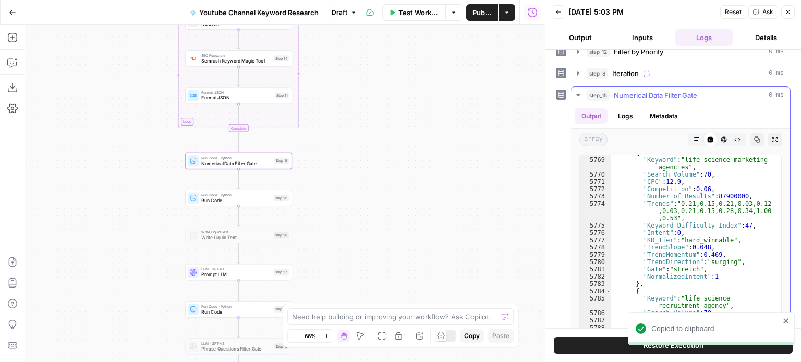
scroll to position [16875, 0]
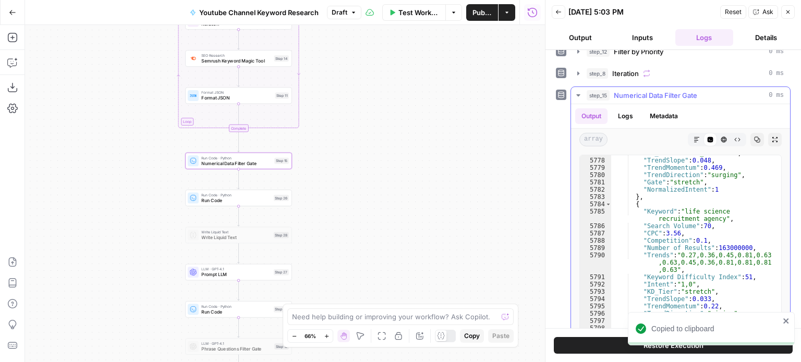
type textarea "**********"
click at [671, 208] on div ""KD_Tier" : "hard_winnable" , "TrendSlope" : 0.048 , "TrendMomentum" : 0.469 , …" at bounding box center [692, 260] width 162 height 220
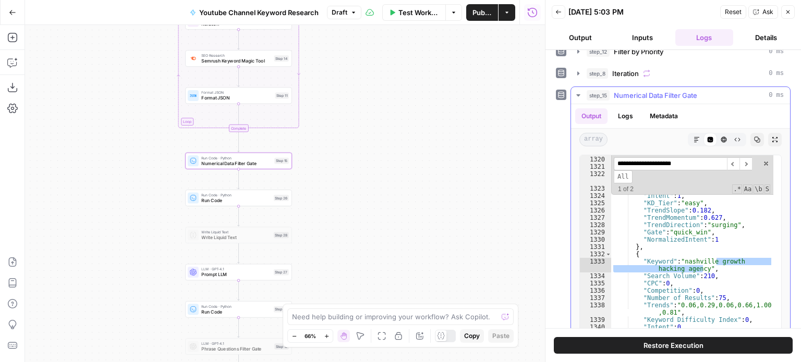
scroll to position [3880, 0]
type input "**********"
type textarea "**********"
click at [691, 239] on div ""CPC" : 0 , "Competition" : 0 , "Number of Results" : 18500000 , "Trends" : "0.…" at bounding box center [692, 259] width 162 height 220
drag, startPoint x: 461, startPoint y: 275, endPoint x: 450, endPoint y: 230, distance: 46.0
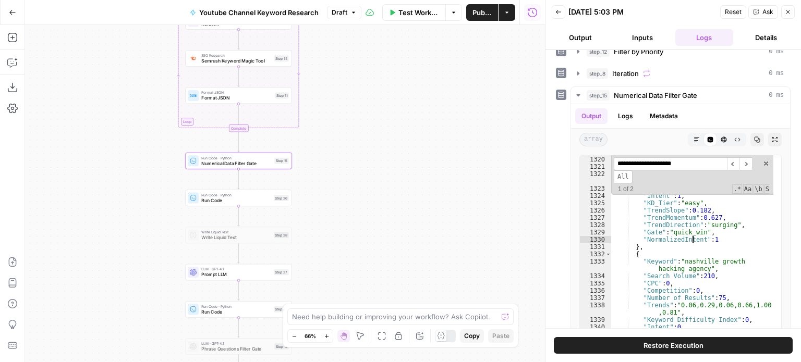
click at [463, 232] on div "Workflow Set Inputs Inputs Workflow Workflow Step 29 Call API Call API Step 2 C…" at bounding box center [285, 193] width 520 height 337
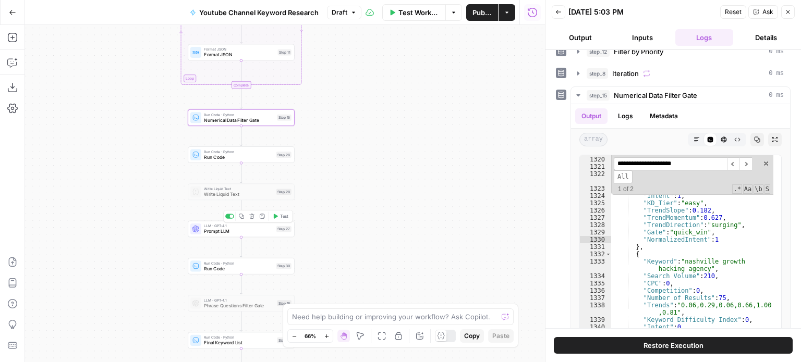
click at [259, 232] on span "Prompt LLM" at bounding box center [238, 231] width 69 height 7
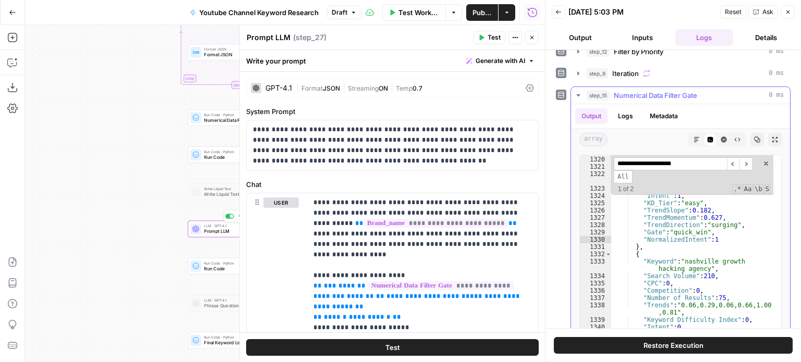
click at [670, 91] on span "Numerical Data Filter Gate" at bounding box center [655, 95] width 83 height 10
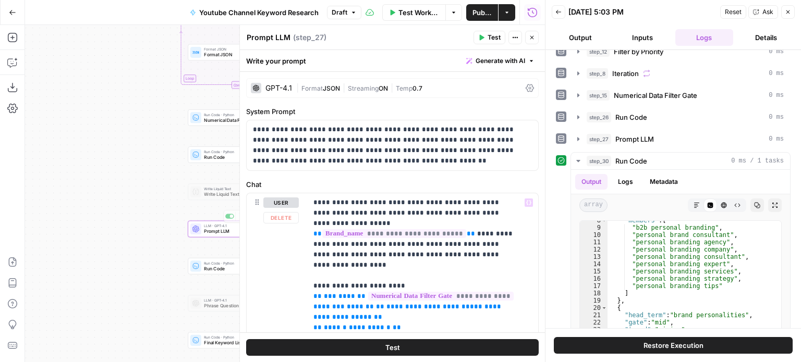
drag, startPoint x: 111, startPoint y: 200, endPoint x: 92, endPoint y: 187, distance: 22.8
click at [81, 188] on div "Workflow Set Inputs Inputs Workflow Workflow Step 29 Call API Call API Step 2 C…" at bounding box center [285, 193] width 520 height 337
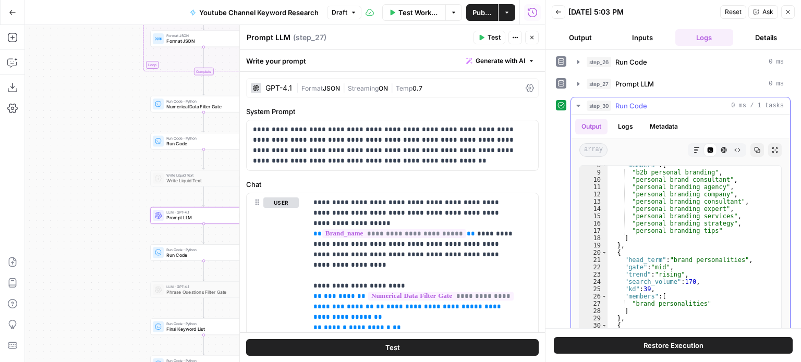
scroll to position [196, 0]
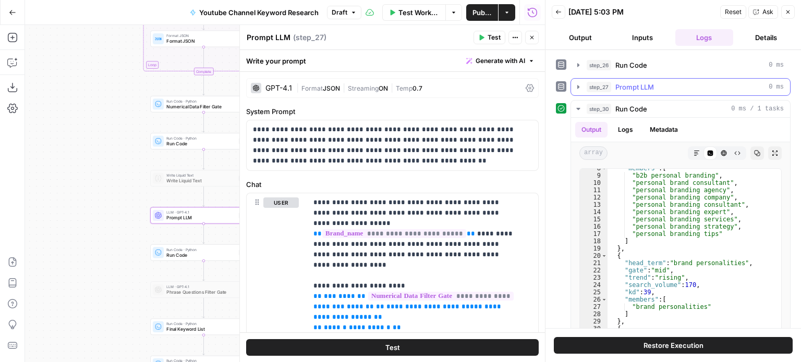
click at [628, 79] on button "step_27 Prompt LLM 0 ms" at bounding box center [680, 87] width 219 height 17
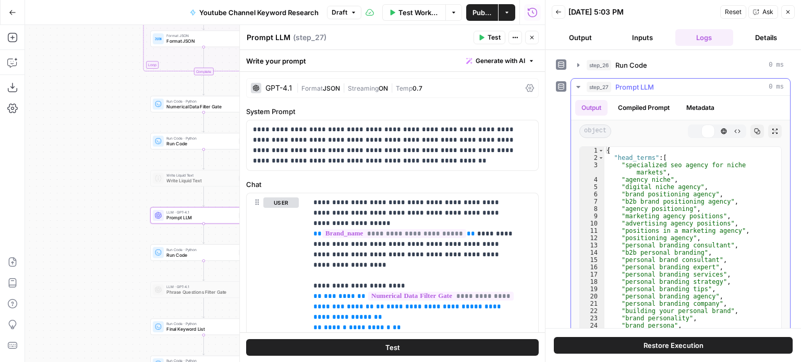
type textarea "**********"
click at [649, 206] on div "{ "head_terms" : [ "specialized seo agency for niche markets" , "agency niche" …" at bounding box center [688, 257] width 169 height 220
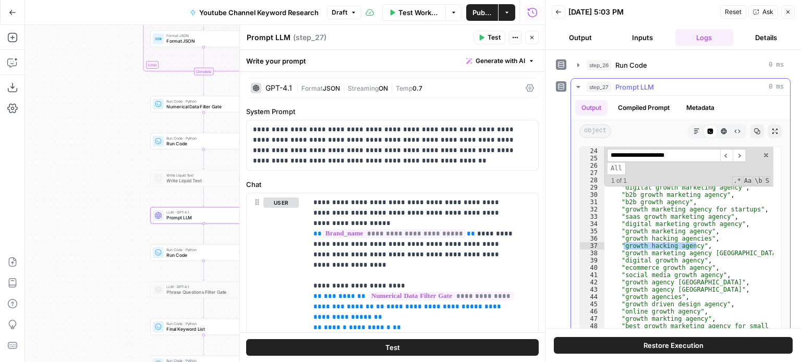
scroll to position [175, 0]
type input "**********"
click at [725, 237] on div ""brand personality" , "brand persona" , "agency growth" , "agency growth consul…" at bounding box center [688, 250] width 169 height 220
click at [762, 152] on span at bounding box center [765, 155] width 7 height 7
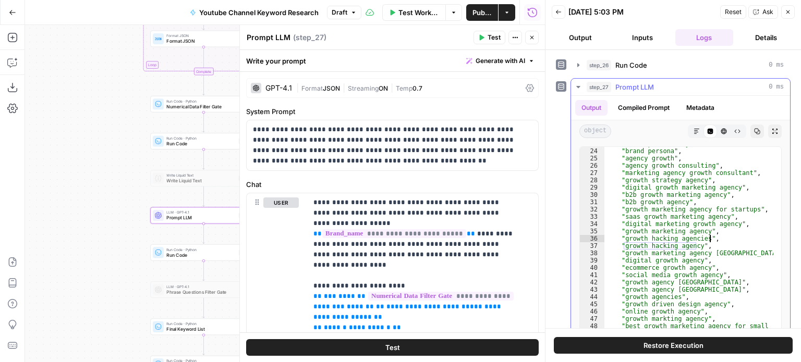
click at [729, 187] on div ""brand personality" , "brand persona" , "agency growth" , "agency growth consul…" at bounding box center [688, 250] width 169 height 220
type textarea "**********"
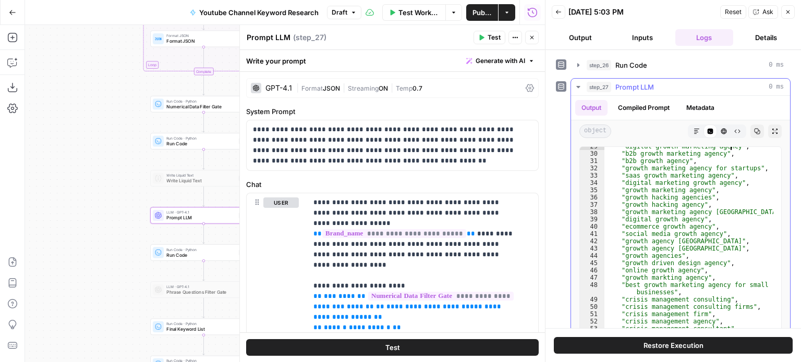
scroll to position [215, 0]
click at [606, 79] on button "step_27 Prompt LLM 0 ms" at bounding box center [680, 87] width 219 height 17
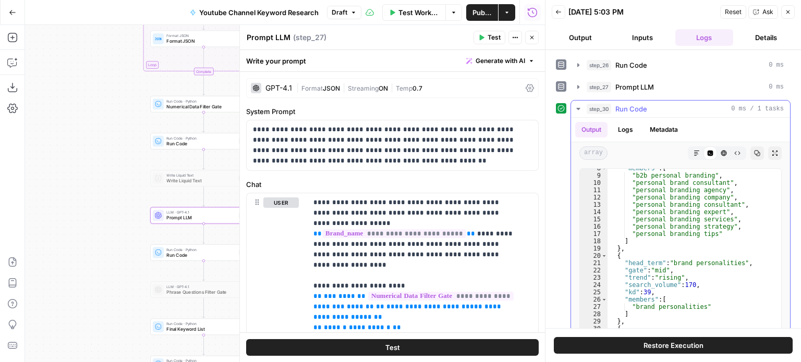
scroll to position [94, 0]
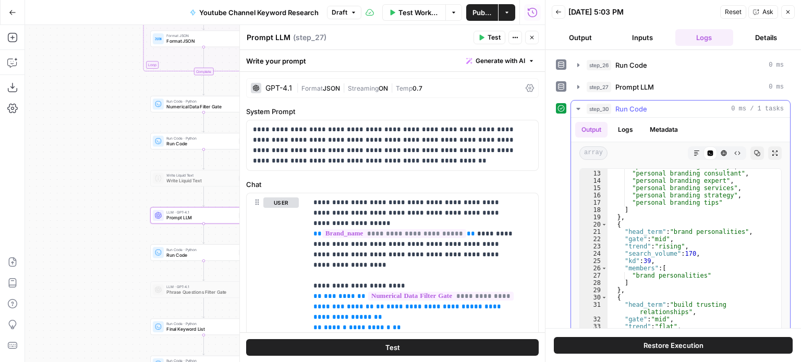
type textarea "**********"
click at [680, 233] on div ""personal branding company" , "personal branding consultant" , "personal brandi…" at bounding box center [690, 273] width 166 height 220
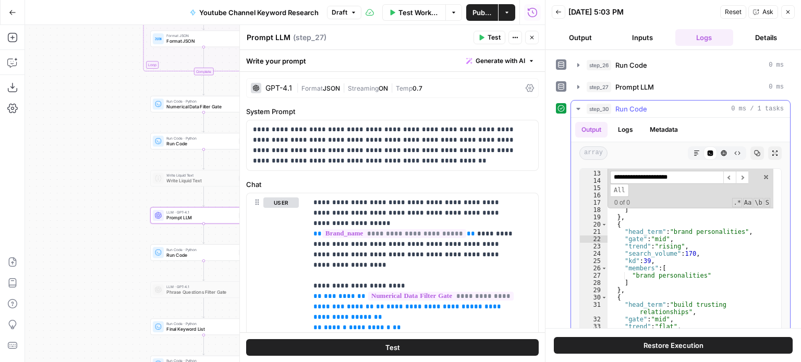
scroll to position [824, 0]
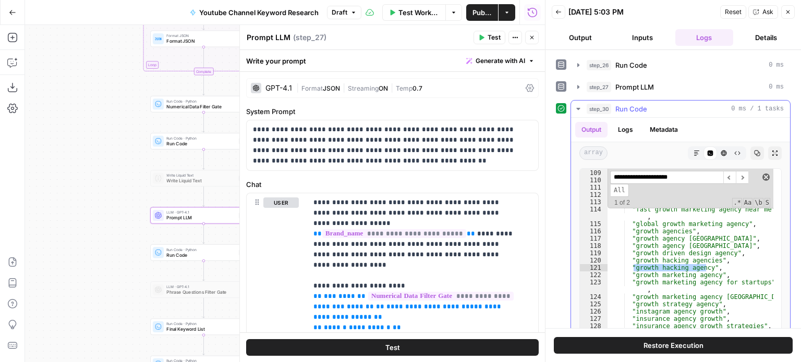
type input "**********"
click at [762, 177] on span at bounding box center [765, 177] width 7 height 7
type textarea "**********"
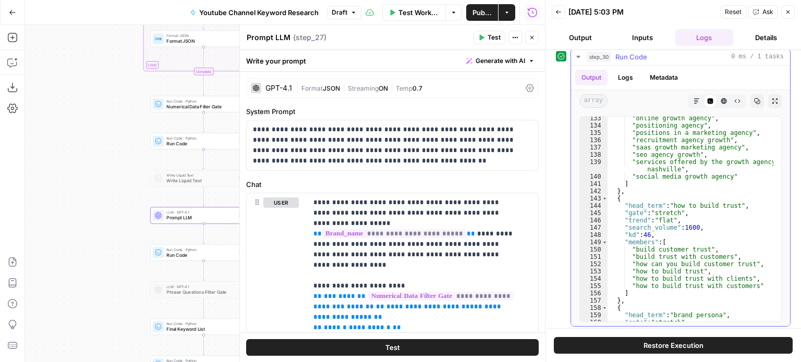
scroll to position [1078, 0]
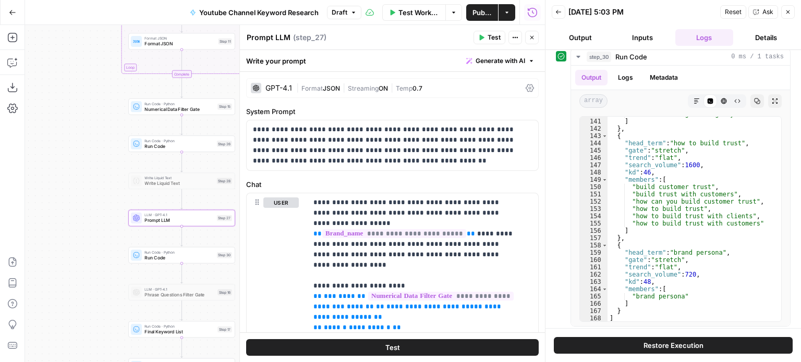
drag, startPoint x: 84, startPoint y: 191, endPoint x: 67, endPoint y: 206, distance: 23.0
click at [52, 208] on div "Workflow Set Inputs Inputs Workflow Workflow Step 29 Call API Call API Step 2 C…" at bounding box center [285, 193] width 520 height 337
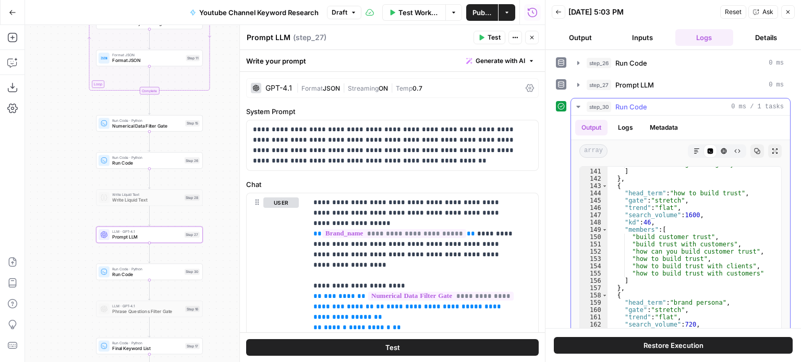
scroll to position [196, 0]
click at [635, 107] on span "Run Code" at bounding box center [631, 109] width 32 height 10
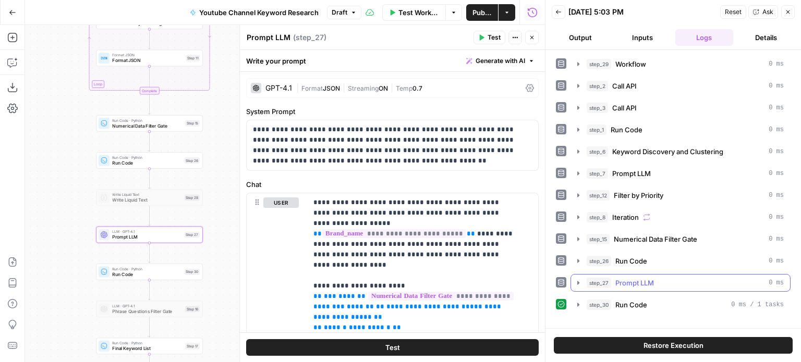
click at [647, 275] on button "step_27 Prompt LLM 0 ms" at bounding box center [680, 283] width 219 height 17
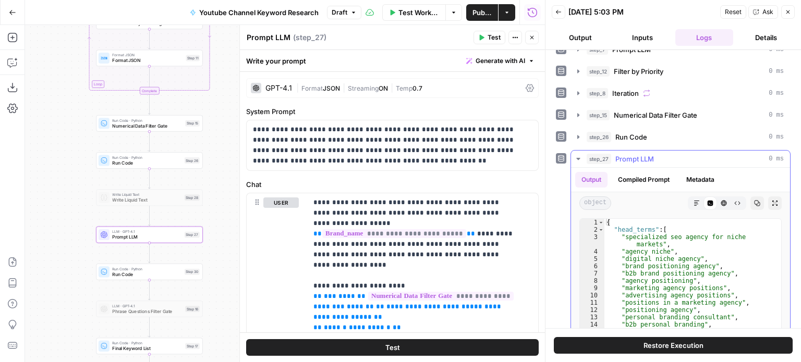
scroll to position [156, 0]
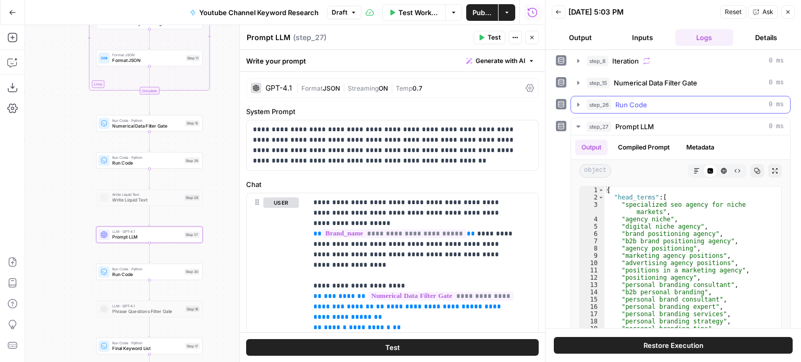
click at [631, 102] on span "Run Code" at bounding box center [631, 105] width 32 height 10
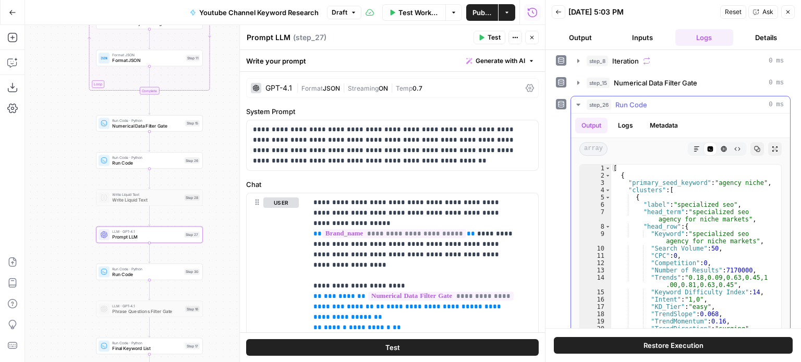
click at [715, 179] on div "[ { "primary_seed_keyword" : "agency niche" , "clusters" : [ { "label" : "speci…" at bounding box center [692, 278] width 162 height 227
click at [754, 145] on button "Copy" at bounding box center [757, 149] width 14 height 14
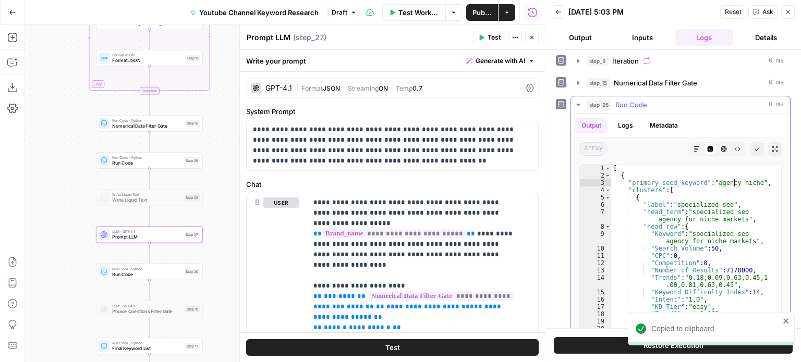
click at [733, 183] on div "[ { "primary_seed_keyword" : "agency niche" , "clusters" : [ { "label" : "speci…" at bounding box center [692, 278] width 162 height 227
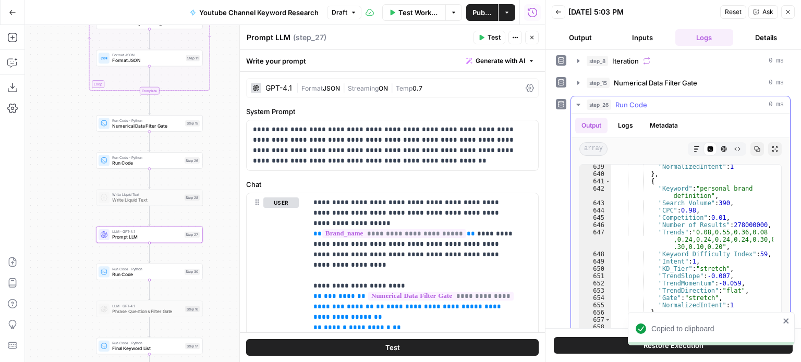
scroll to position [0, 0]
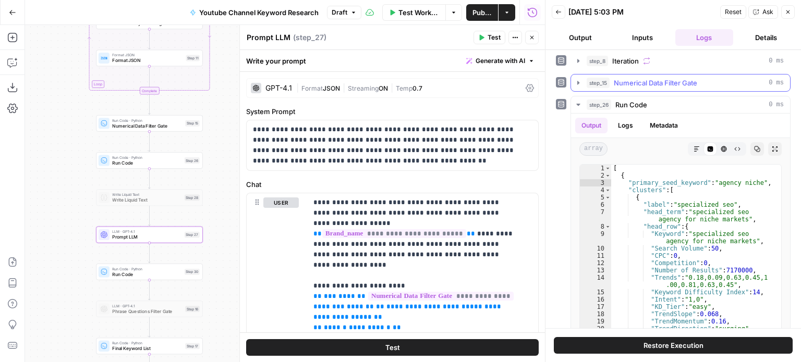
click at [611, 78] on div "step_15 Numerical Data Filter Gate 0 ms" at bounding box center [684, 83] width 197 height 10
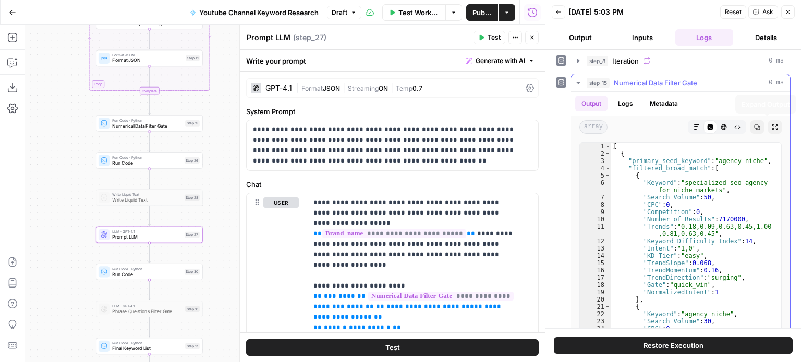
click at [752, 124] on button "Copy" at bounding box center [757, 127] width 14 height 14
click at [724, 88] on button "step_15 Numerical Data Filter Gate 0 ms" at bounding box center [680, 83] width 219 height 17
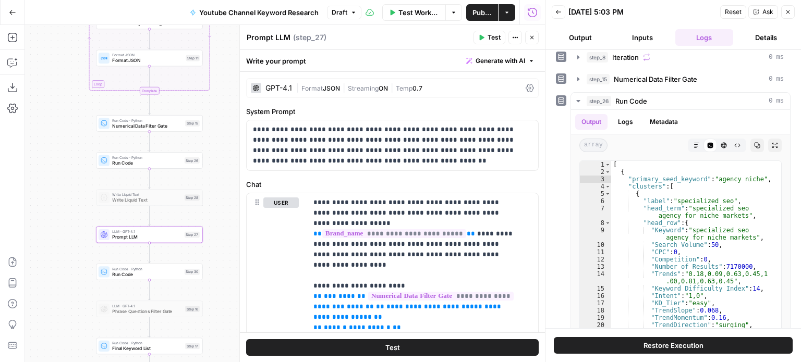
scroll to position [156, 0]
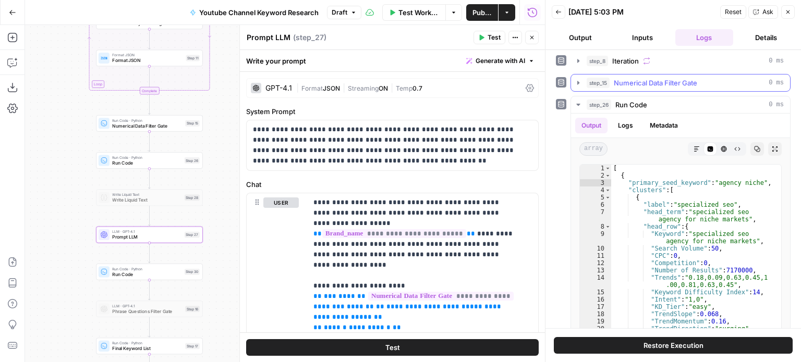
click at [610, 81] on div "step_15 Numerical Data Filter Gate 0 ms" at bounding box center [684, 83] width 197 height 10
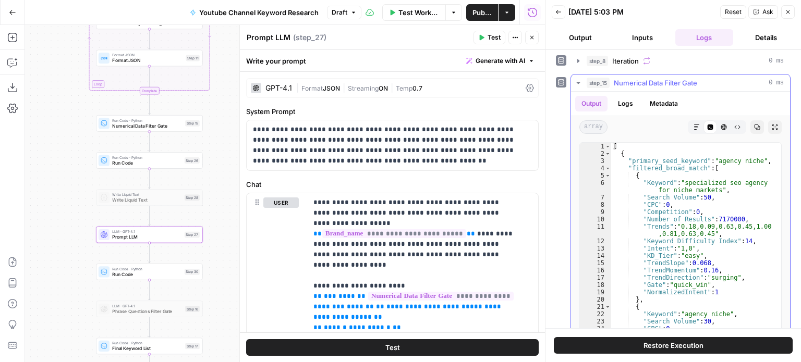
click at [610, 81] on div "step_15 Numerical Data Filter Gate 0 ms" at bounding box center [684, 83] width 197 height 10
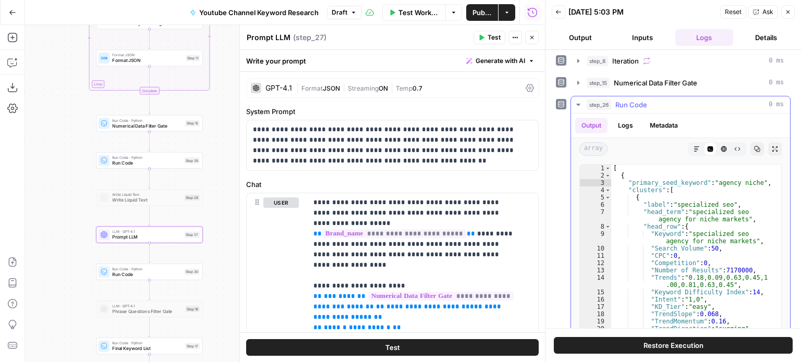
click at [701, 232] on div "[ { "primary_seed_keyword" : "agency niche" , "clusters" : [ { "label" : "speci…" at bounding box center [692, 278] width 162 height 227
type textarea "* *"
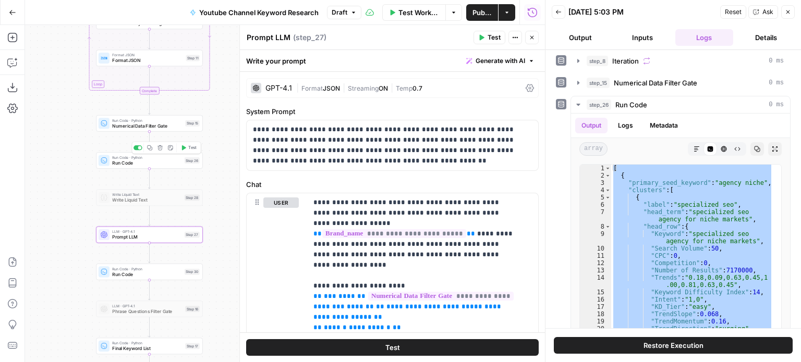
click at [160, 160] on span "Run Code" at bounding box center [146, 163] width 69 height 7
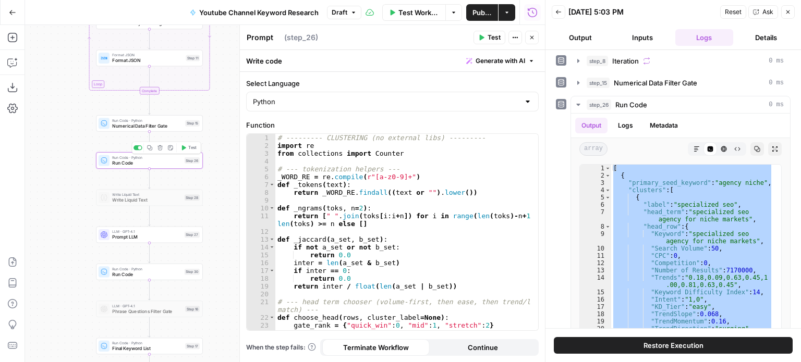
type textarea "Run Code"
click at [403, 204] on div "# --------- CLUSTERING (no external libs) --------- import re from collections …" at bounding box center [402, 244] width 255 height 220
type textarea "**********"
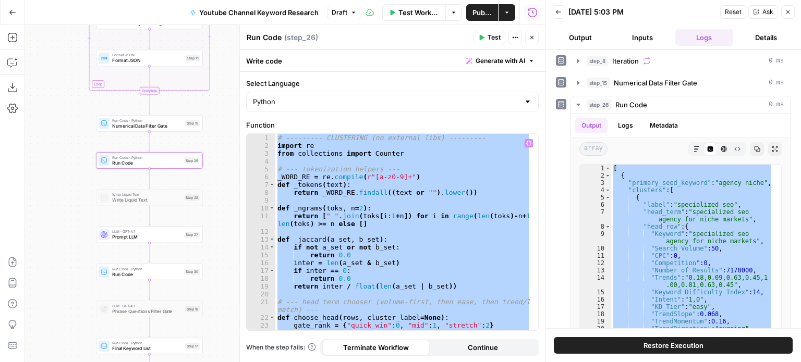
click at [436, 158] on div "# --------- CLUSTERING (no external libs) --------- import re from collections …" at bounding box center [402, 232] width 255 height 197
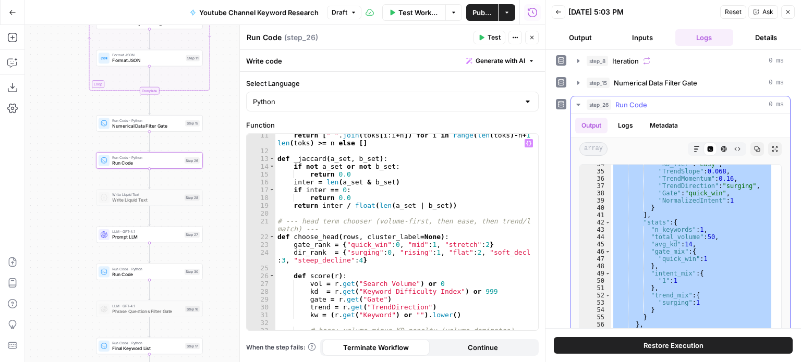
scroll to position [0, 0]
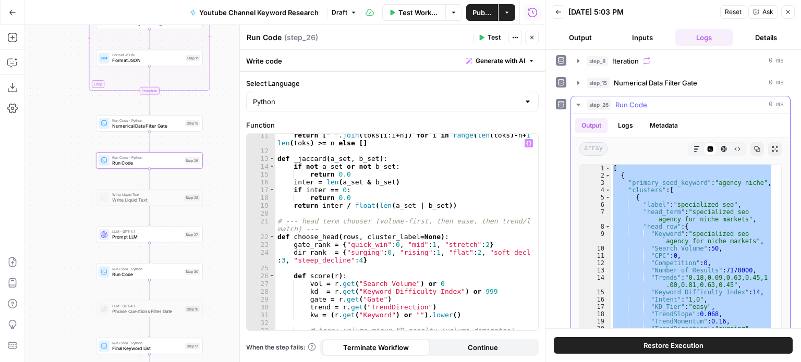
click at [718, 187] on div "[ { "primary_seed_keyword" : "agency niche" , "clusters" : [ { "label" : "speci…" at bounding box center [692, 267] width 162 height 205
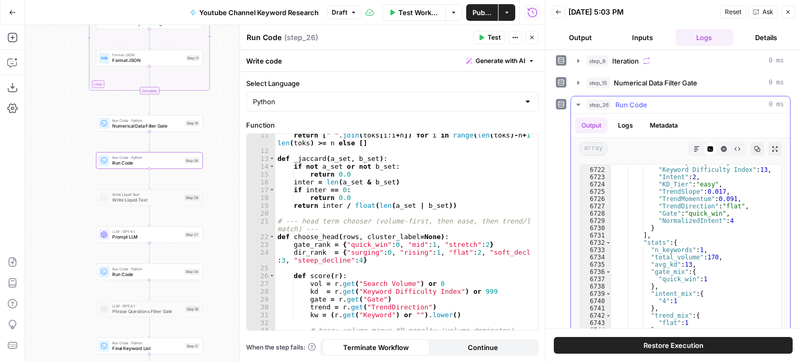
scroll to position [16875, 0]
click at [720, 246] on div ""Trends" : "0.66,0.80,1.00,1.00 ,0.66,0.66,1.00,0.80,1.00,0 .80,1.00,1.00" , "K…" at bounding box center [692, 261] width 162 height 235
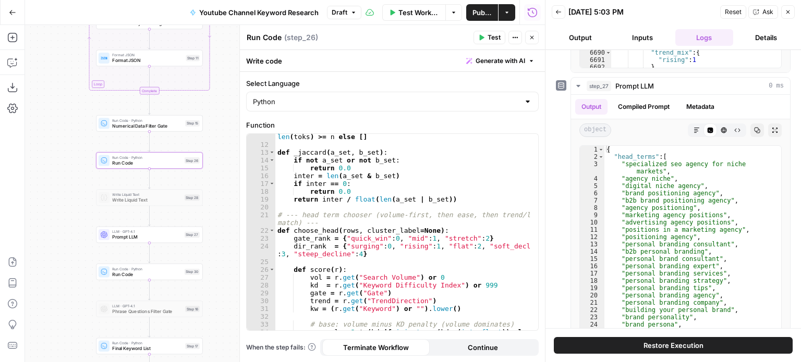
scroll to position [405, 0]
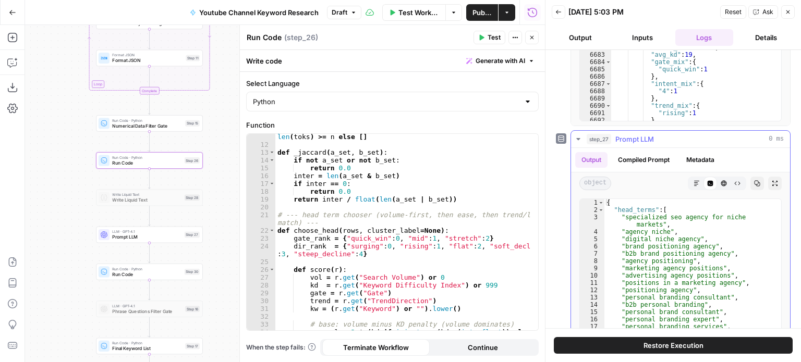
click at [631, 138] on span "Prompt LLM" at bounding box center [634, 139] width 39 height 10
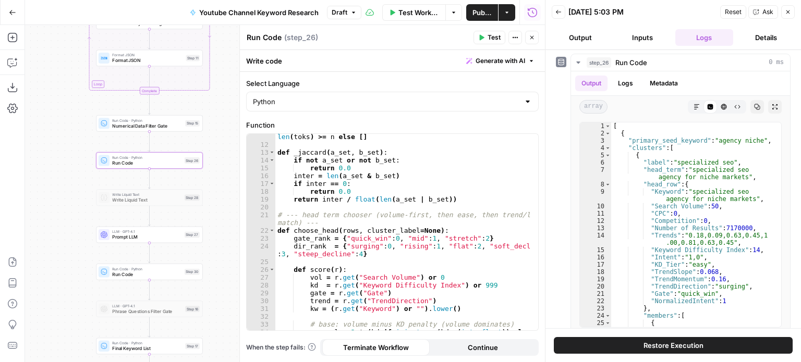
scroll to position [196, 0]
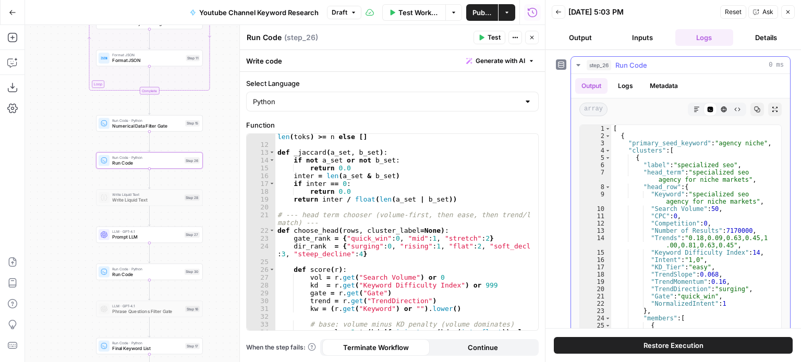
click at [725, 168] on div "[ { "primary_seed_keyword" : "agency niche" , "clusters" : [ { "label" : "speci…" at bounding box center [692, 238] width 162 height 227
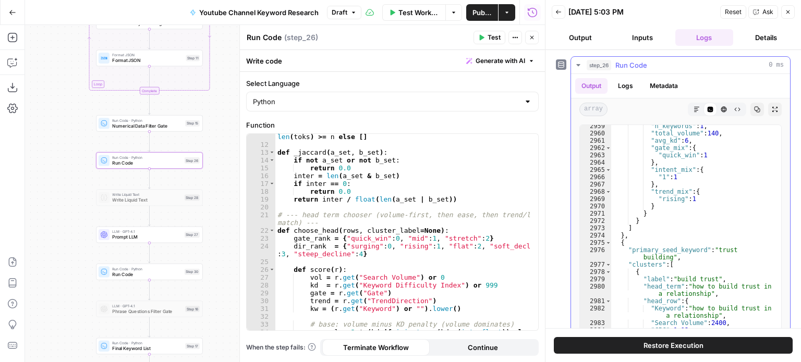
scroll to position [7377, 0]
click at [527, 35] on button "Close" at bounding box center [532, 38] width 14 height 14
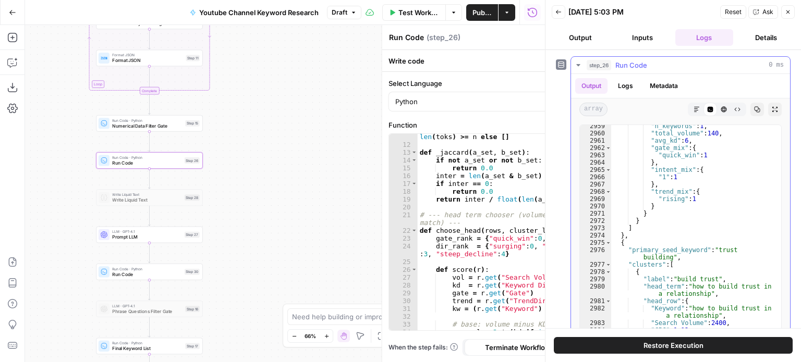
click at [709, 165] on div ""n_keywords" : 1 , "total_volume" : 140 , "avg_kd" : 6 , "gate_mix" : { "quick_…" at bounding box center [692, 232] width 162 height 220
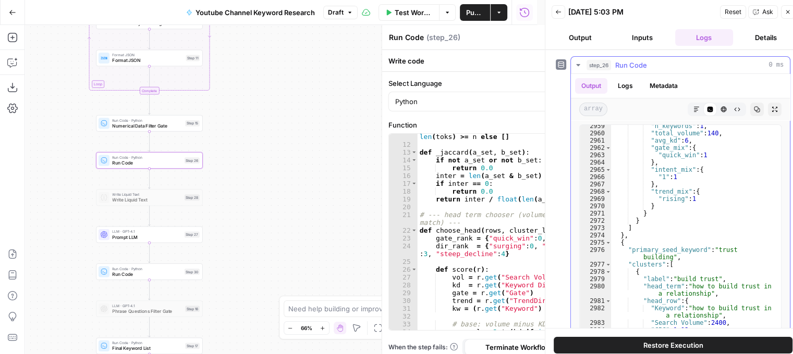
type textarea "**********"
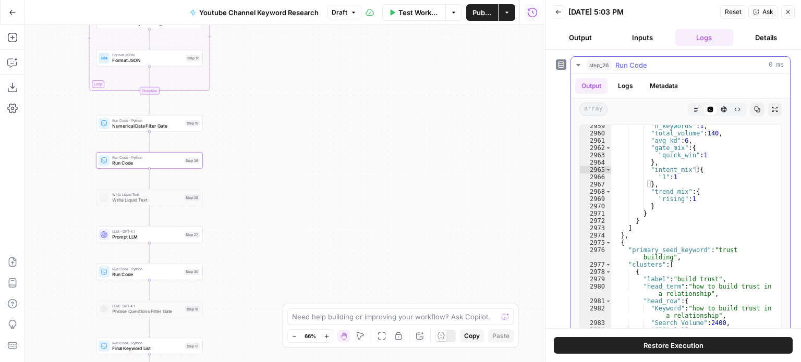
click at [754, 107] on icon "button" at bounding box center [757, 110] width 6 height 6
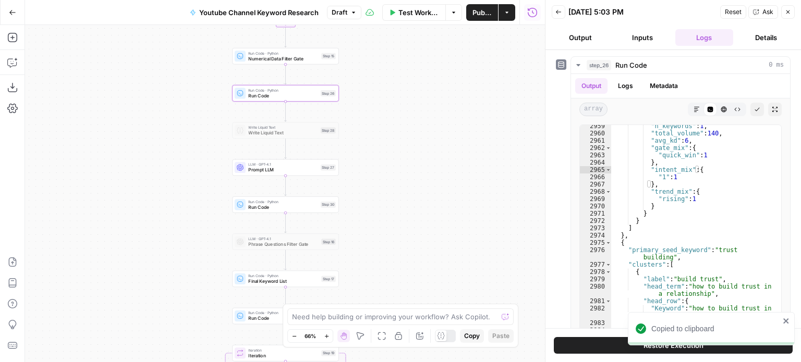
drag, startPoint x: 314, startPoint y: 227, endPoint x: 450, endPoint y: 160, distance: 151.8
click at [450, 160] on div "Workflow Set Inputs Inputs Workflow Workflow Step 29 Call API Call API Step 2 C…" at bounding box center [285, 193] width 520 height 337
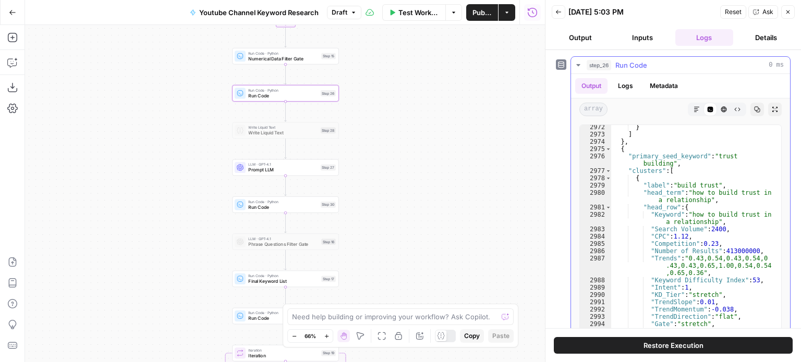
scroll to position [7477, 0]
